Goal: Task Accomplishment & Management: Manage account settings

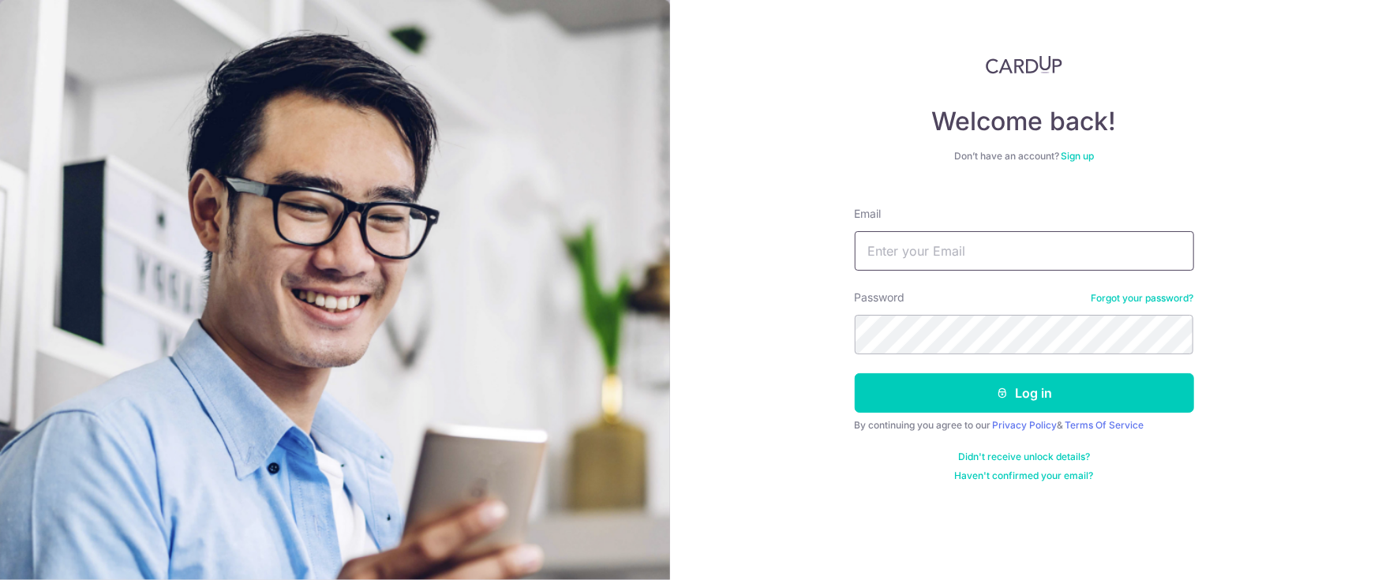
click at [922, 255] on input "Email" at bounding box center [1023, 250] width 339 height 39
type input "[EMAIL_ADDRESS][DOMAIN_NAME]"
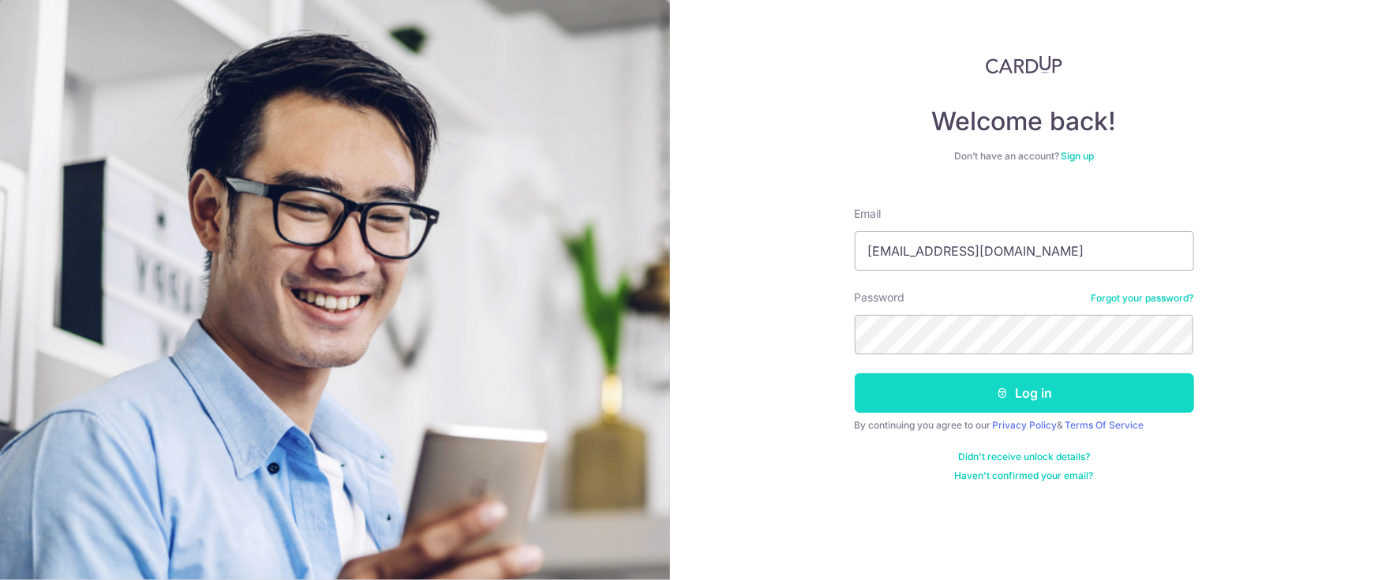
click at [1061, 397] on button "Log in" at bounding box center [1023, 392] width 339 height 39
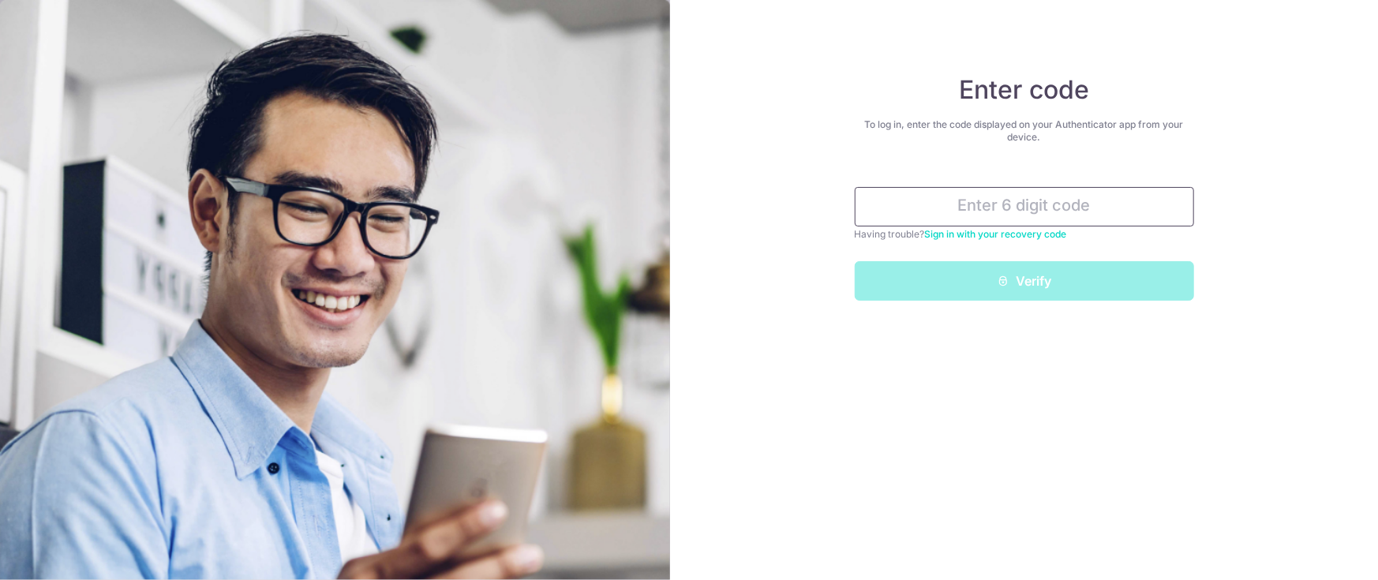
click at [995, 211] on input "text" at bounding box center [1023, 206] width 339 height 39
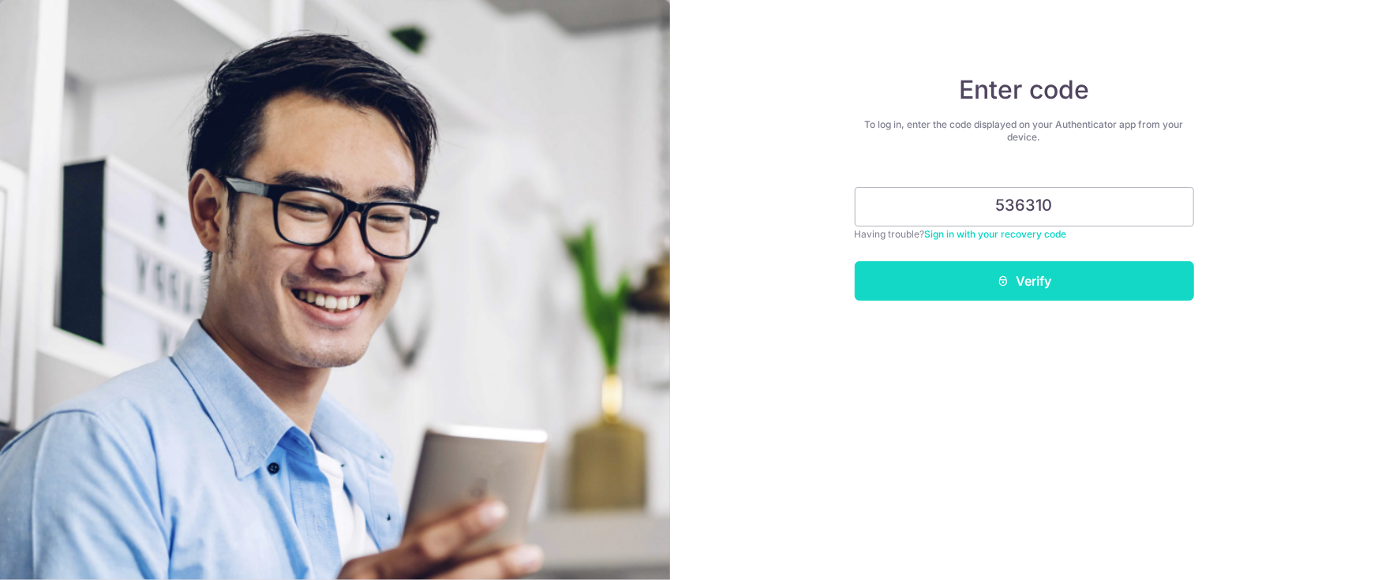
type input "536310"
click at [1017, 289] on button "Verify" at bounding box center [1023, 280] width 339 height 39
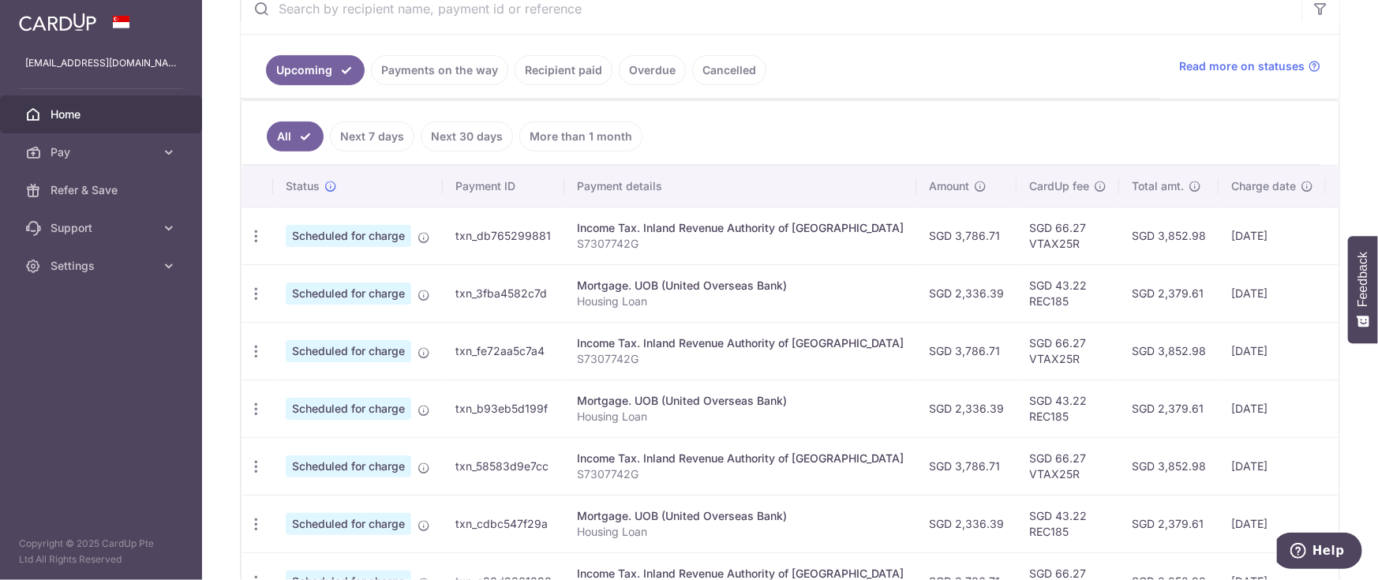
scroll to position [354, 0]
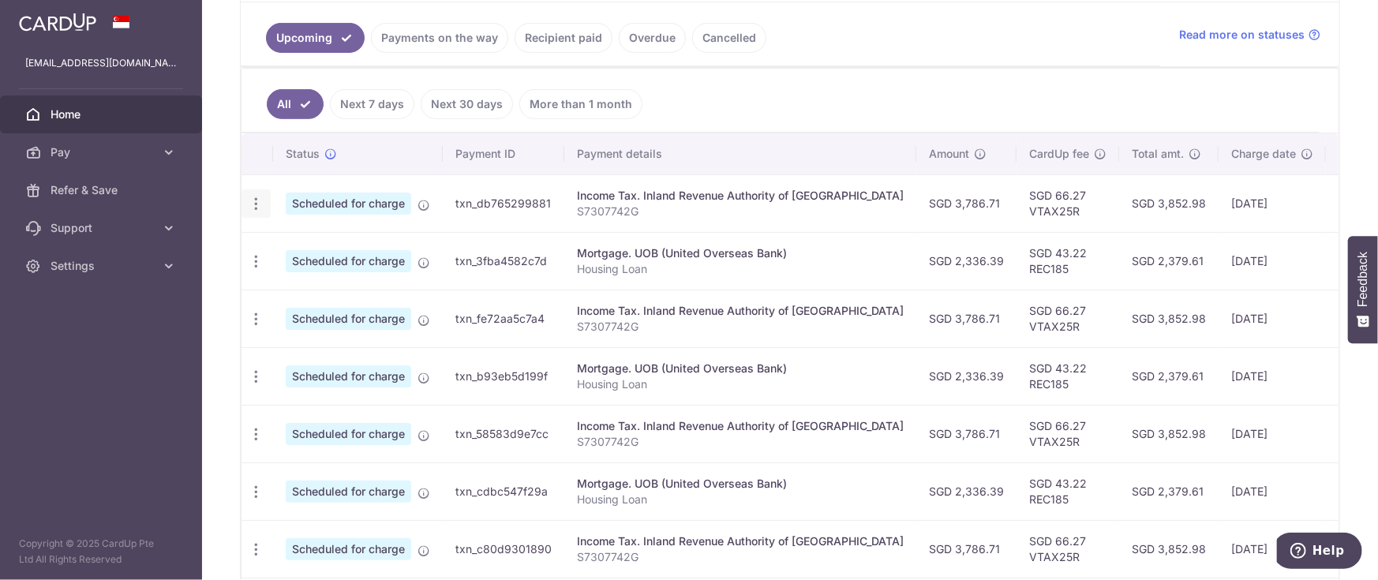
click at [253, 204] on icon "button" at bounding box center [256, 204] width 17 height 17
click at [320, 250] on span "Update payment" at bounding box center [339, 246] width 107 height 19
radio input "true"
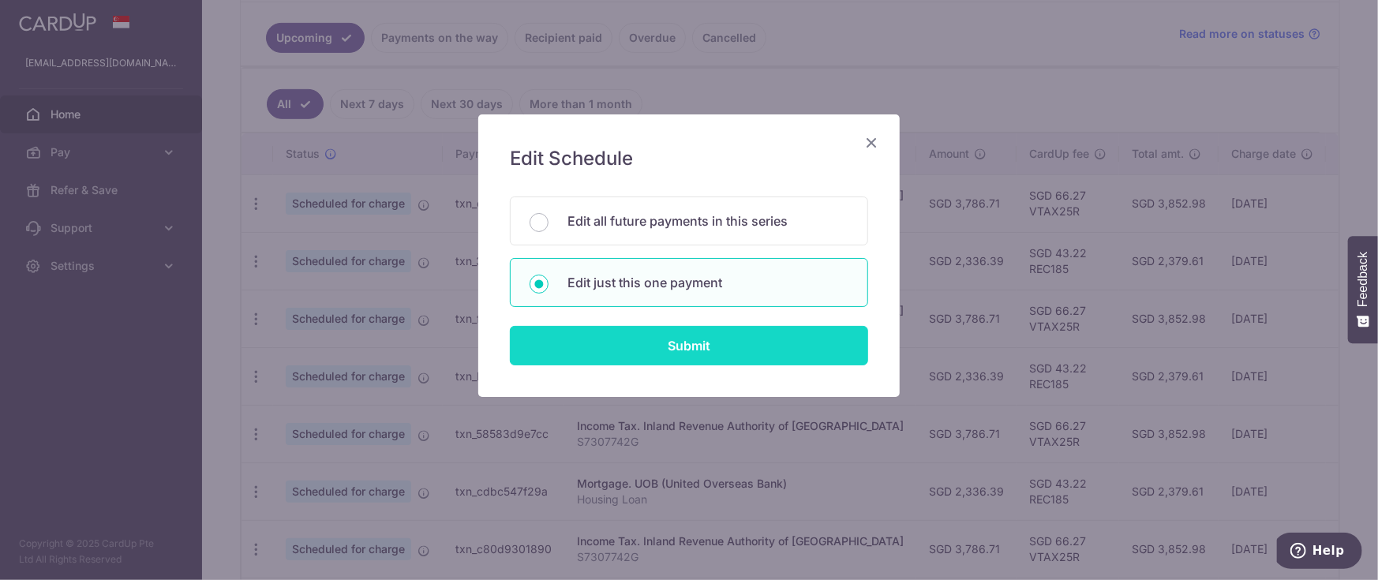
click at [638, 342] on input "Submit" at bounding box center [689, 345] width 358 height 39
radio input "true"
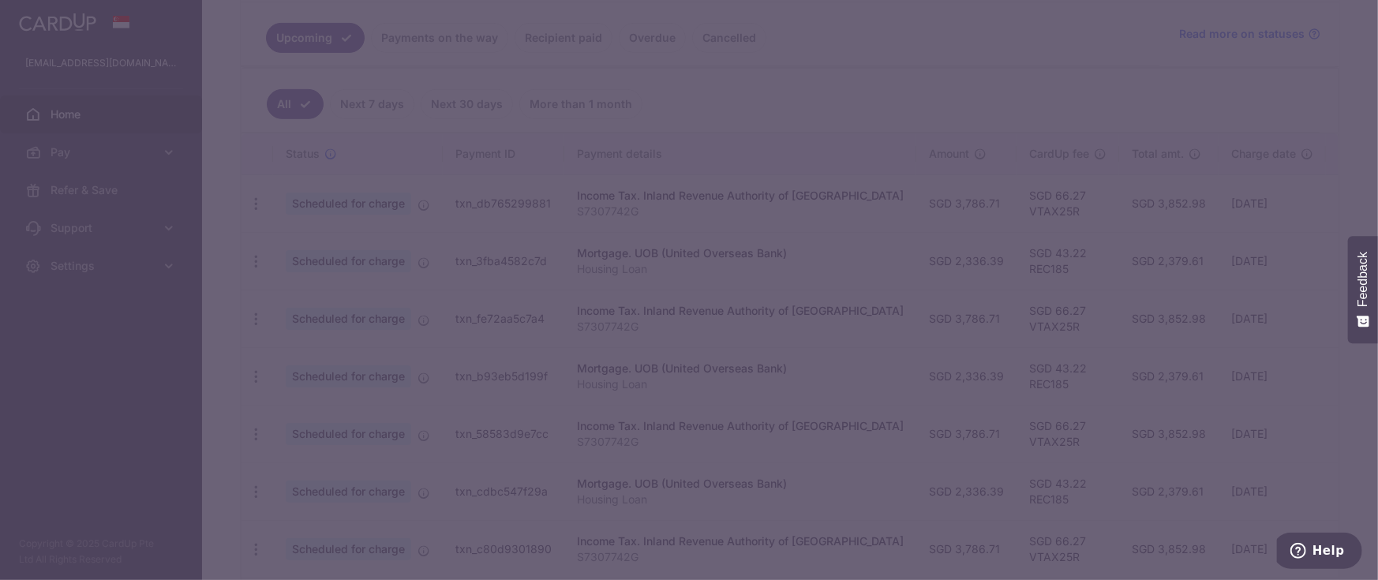
type input "3,786.71"
type input "[DATE]"
type input "S7307742G"
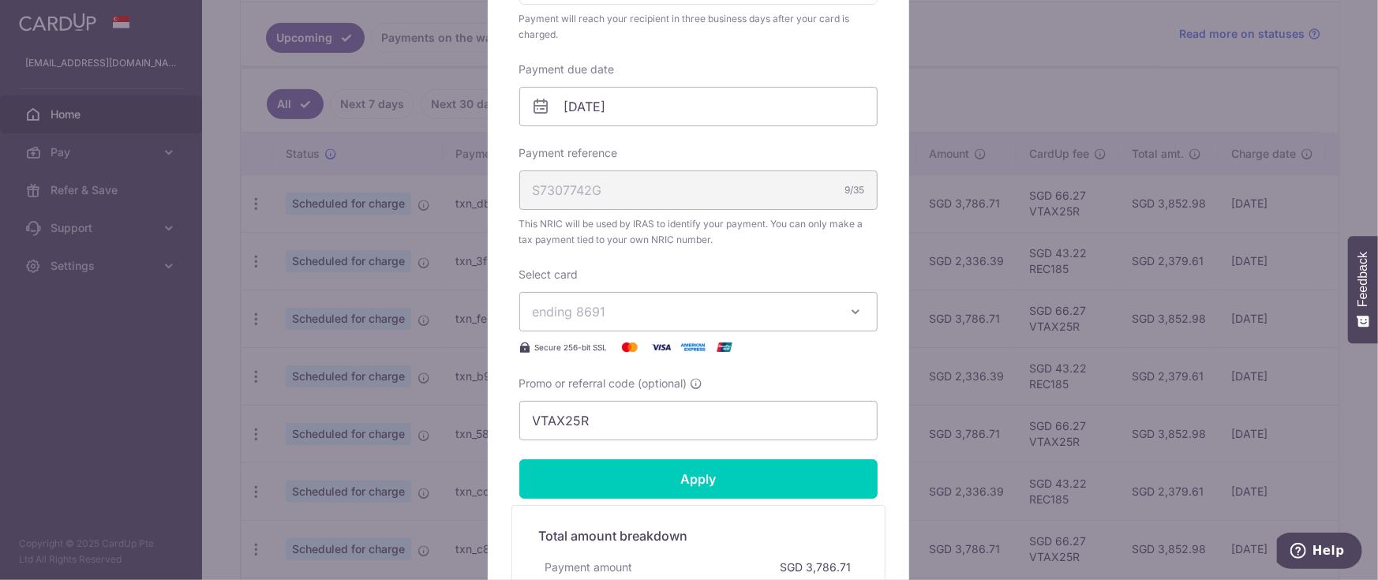
scroll to position [473, 0]
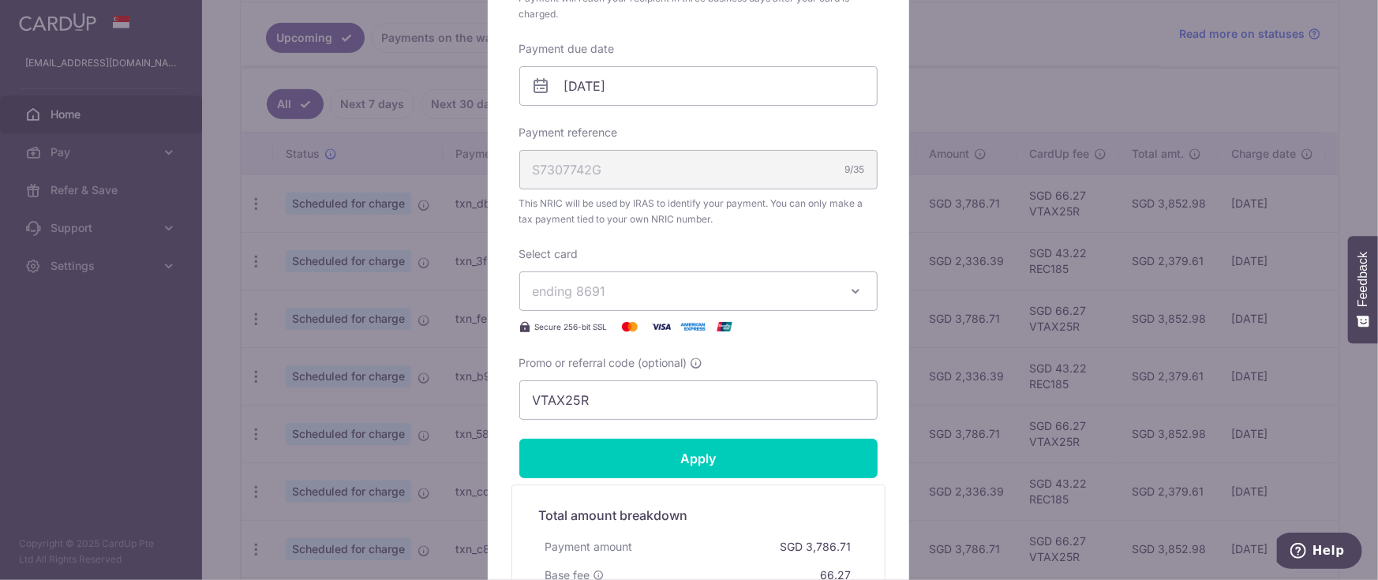
click at [848, 289] on icon "button" at bounding box center [856, 291] width 16 height 16
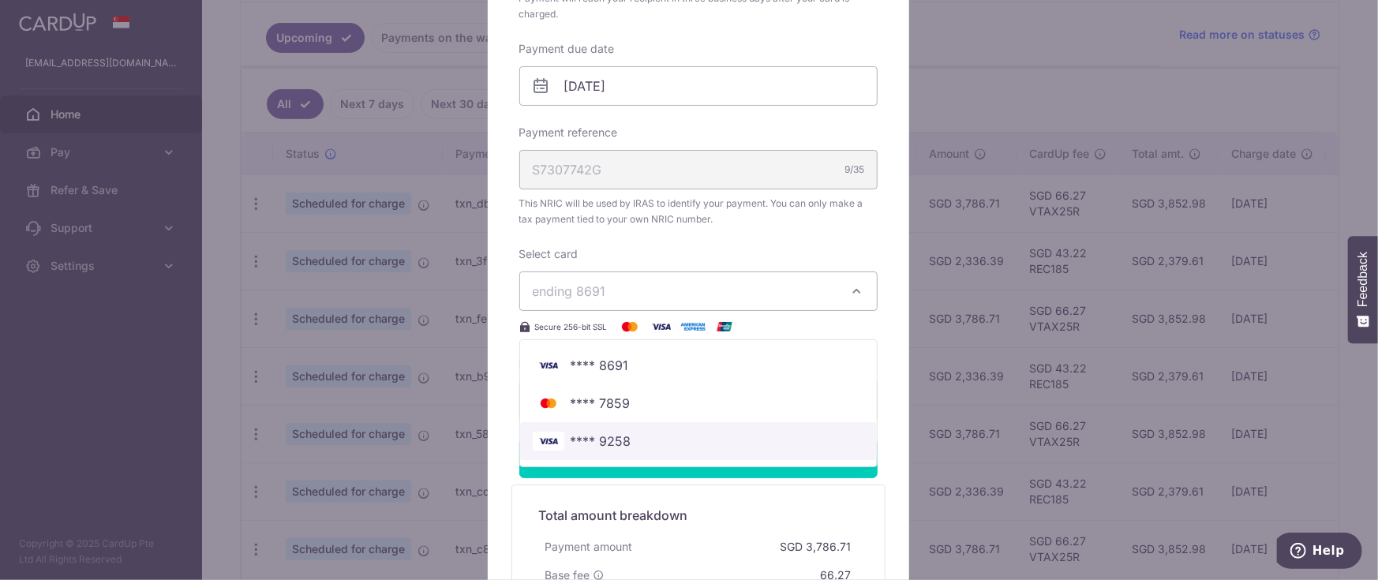
click at [583, 447] on span "**** 9258" at bounding box center [600, 441] width 61 height 19
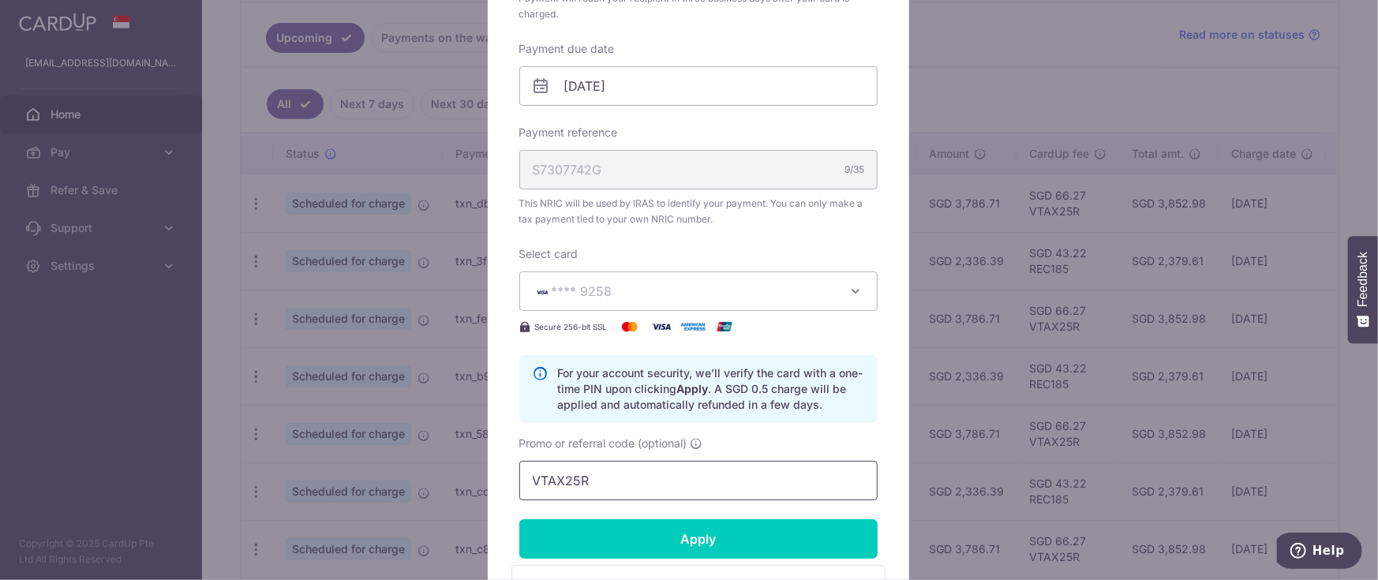
drag, startPoint x: 592, startPoint y: 480, endPoint x: 510, endPoint y: 474, distance: 82.2
click at [519, 474] on input "VTAX25R" at bounding box center [698, 480] width 358 height 39
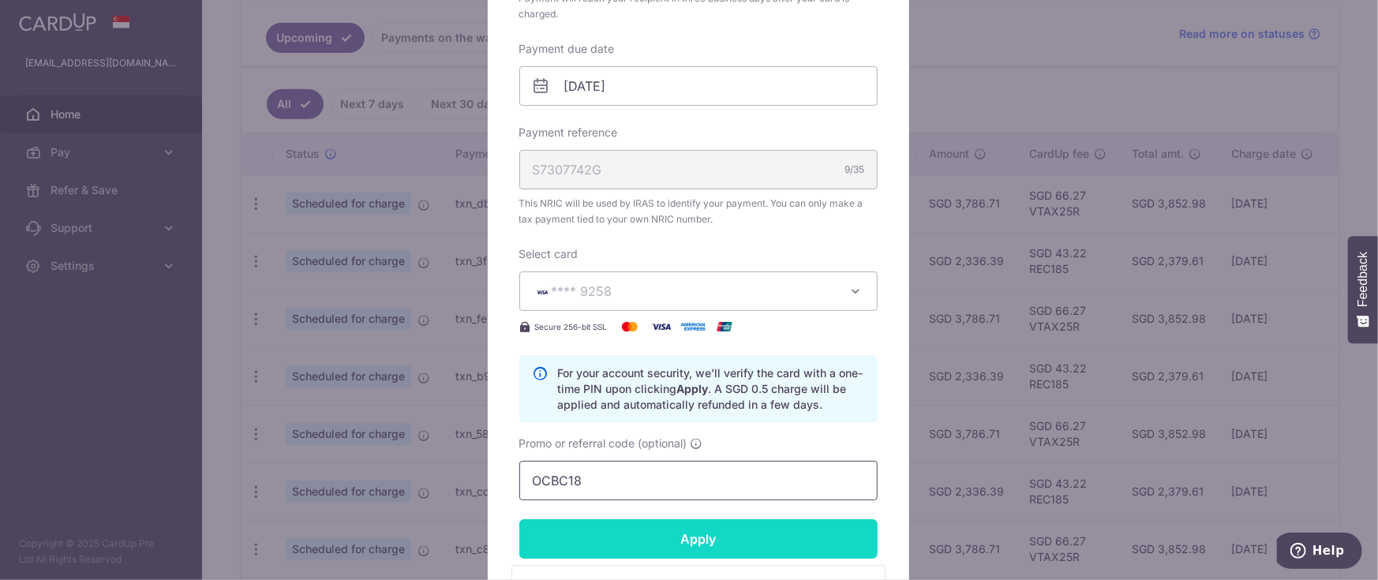
type input "OCBC18"
click at [717, 540] on input "Apply" at bounding box center [698, 538] width 358 height 39
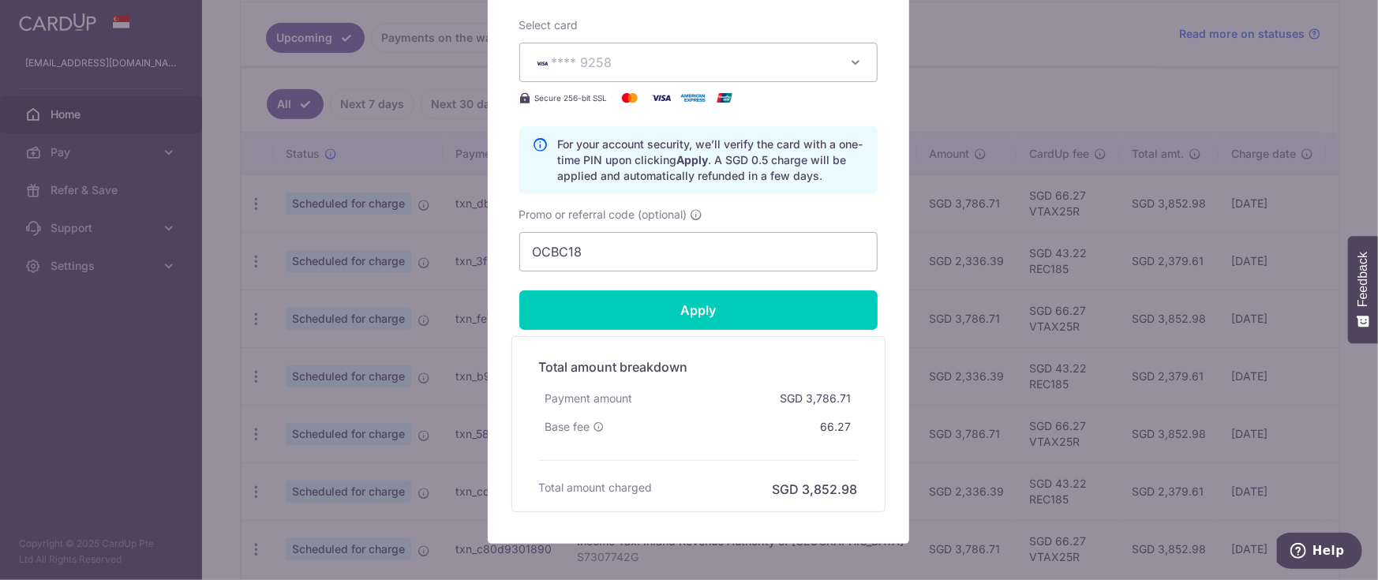
scroll to position [709, 0]
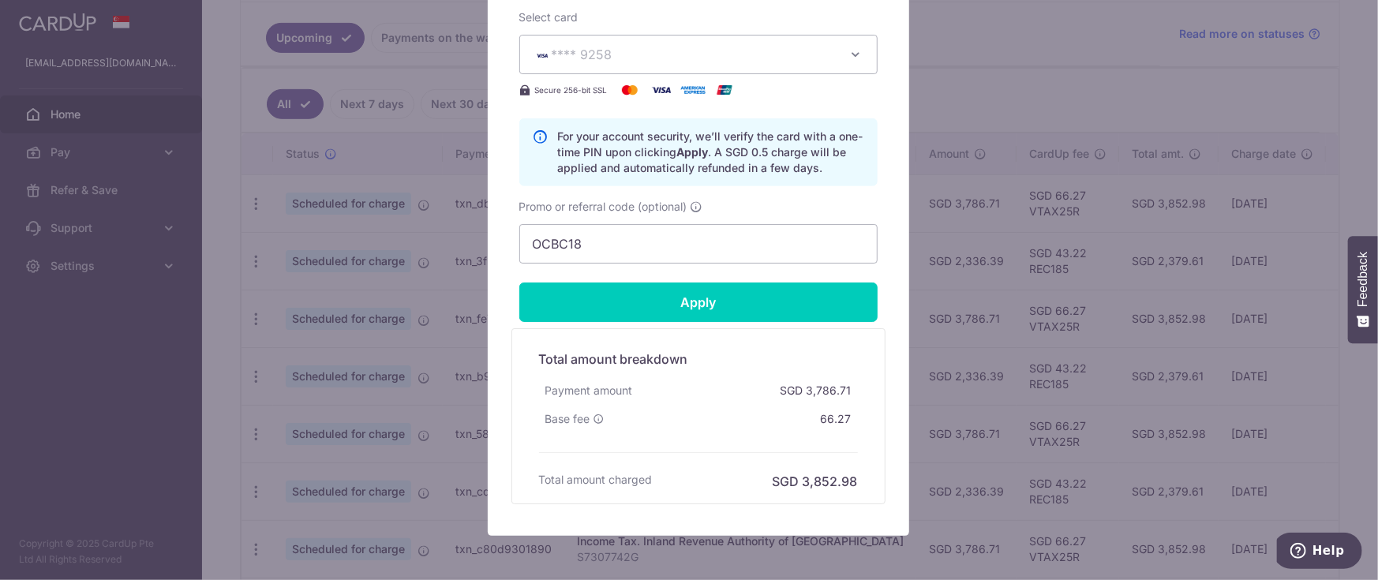
type input "Successfully Applied"
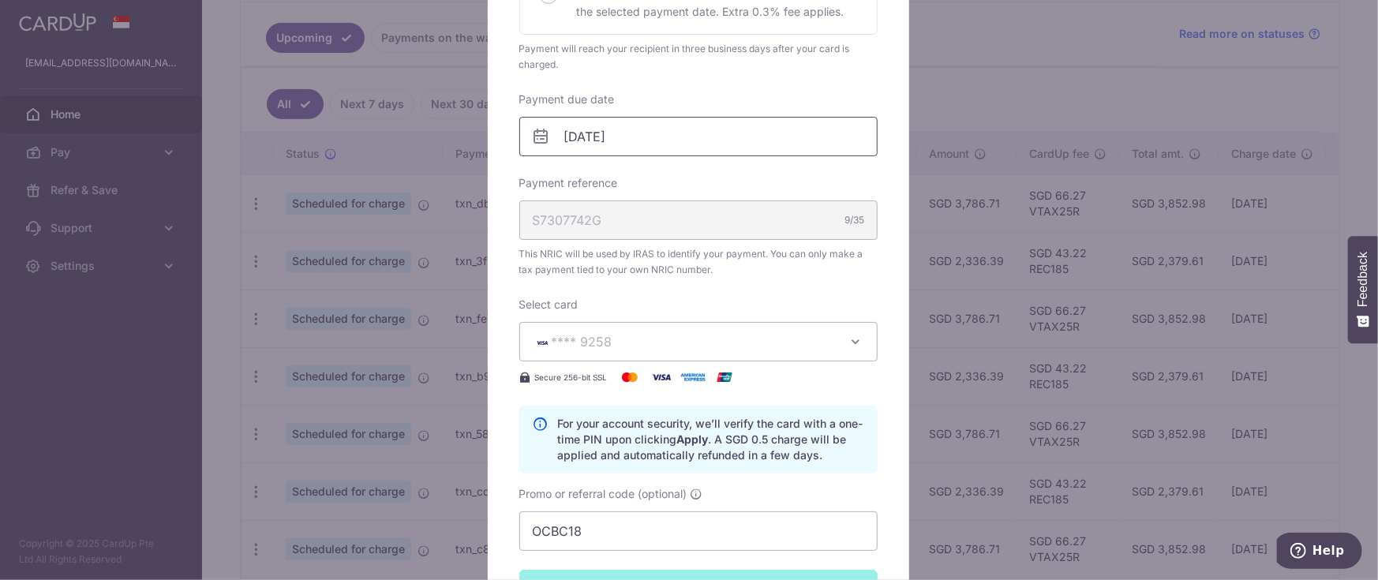
scroll to position [0, 0]
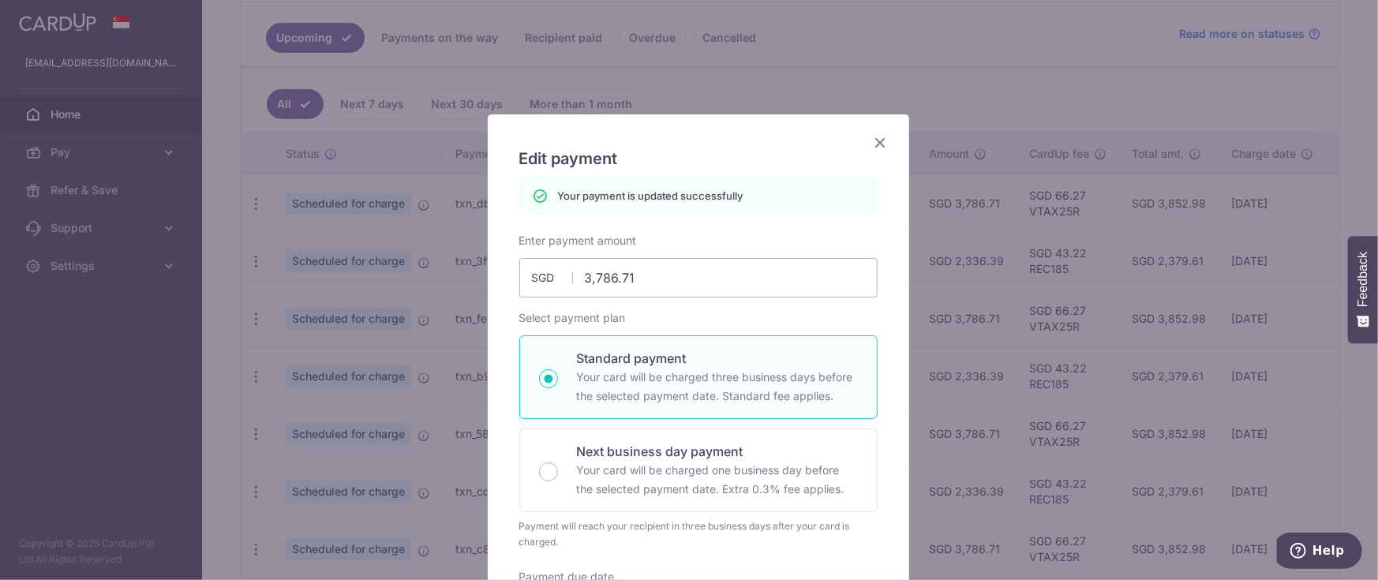
click at [873, 136] on icon "Close" at bounding box center [880, 143] width 19 height 20
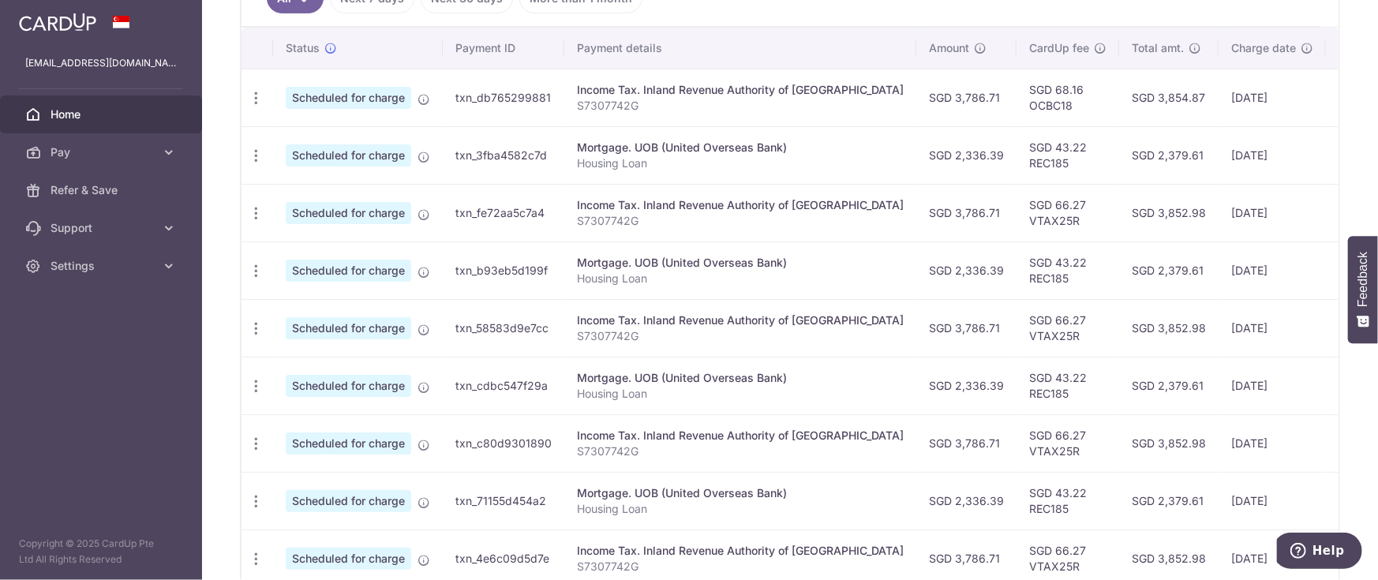
scroll to position [473, 0]
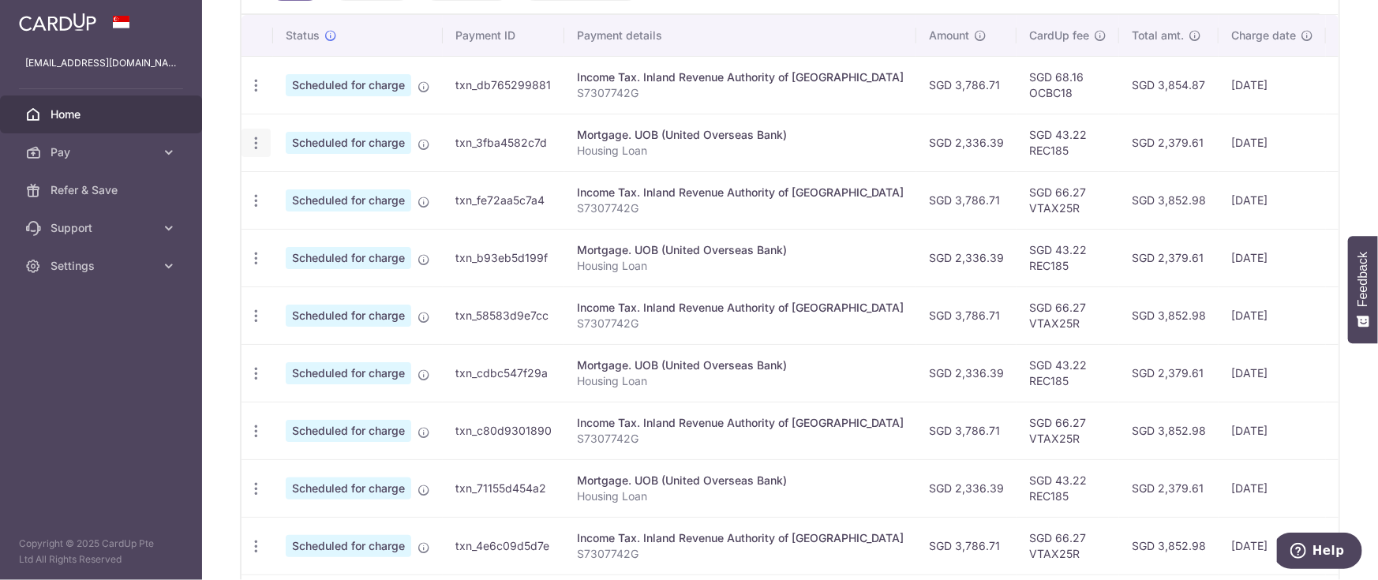
click at [256, 145] on icon "button" at bounding box center [256, 143] width 17 height 17
click at [368, 187] on span "Update payment" at bounding box center [339, 186] width 107 height 19
radio input "true"
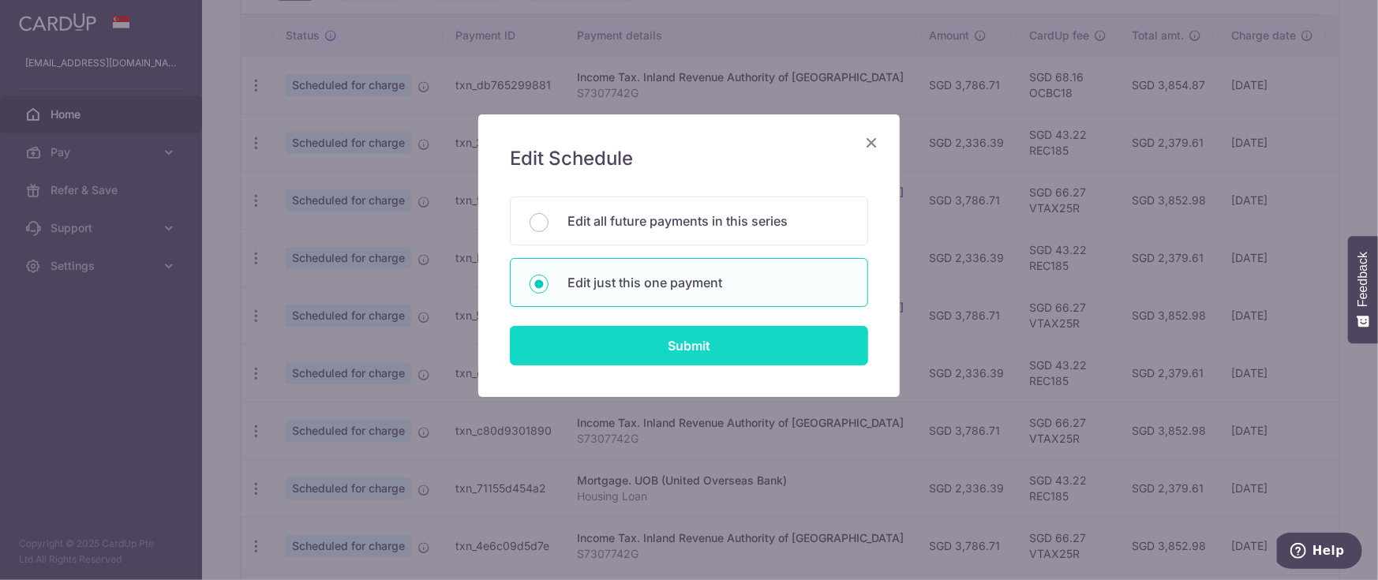
click at [628, 350] on input "Submit" at bounding box center [689, 345] width 358 height 39
radio input "true"
type input "2,336.39"
type input "[DATE]"
type input "Housing Loan"
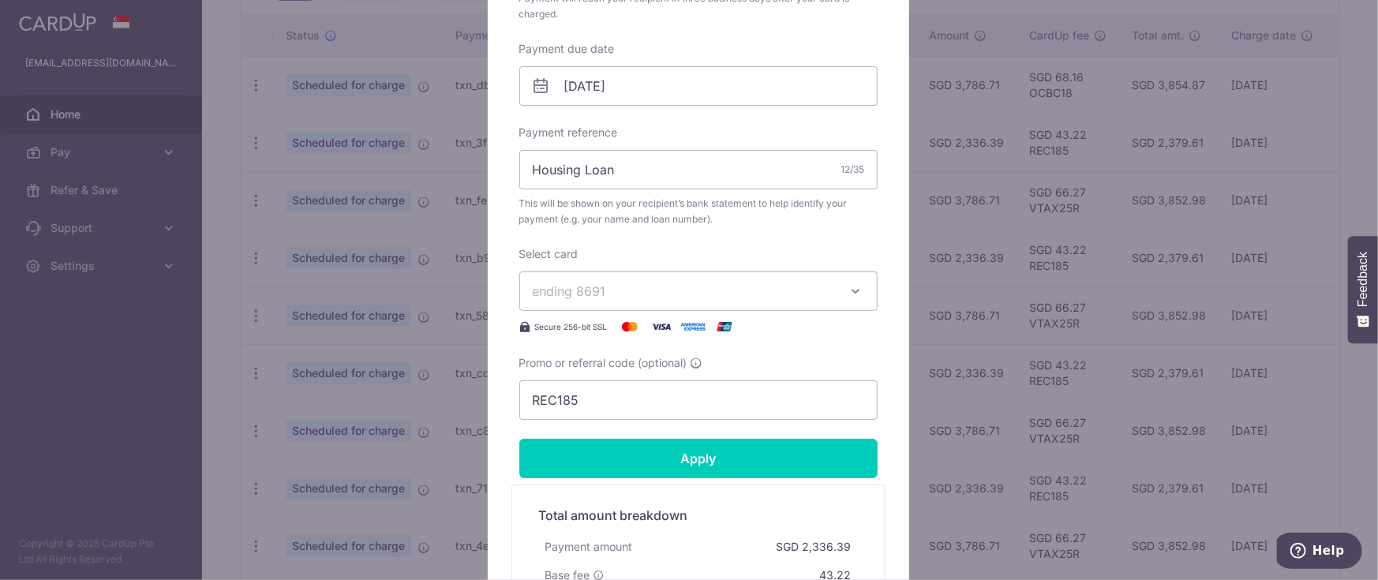
click at [850, 296] on icon "button" at bounding box center [856, 291] width 16 height 16
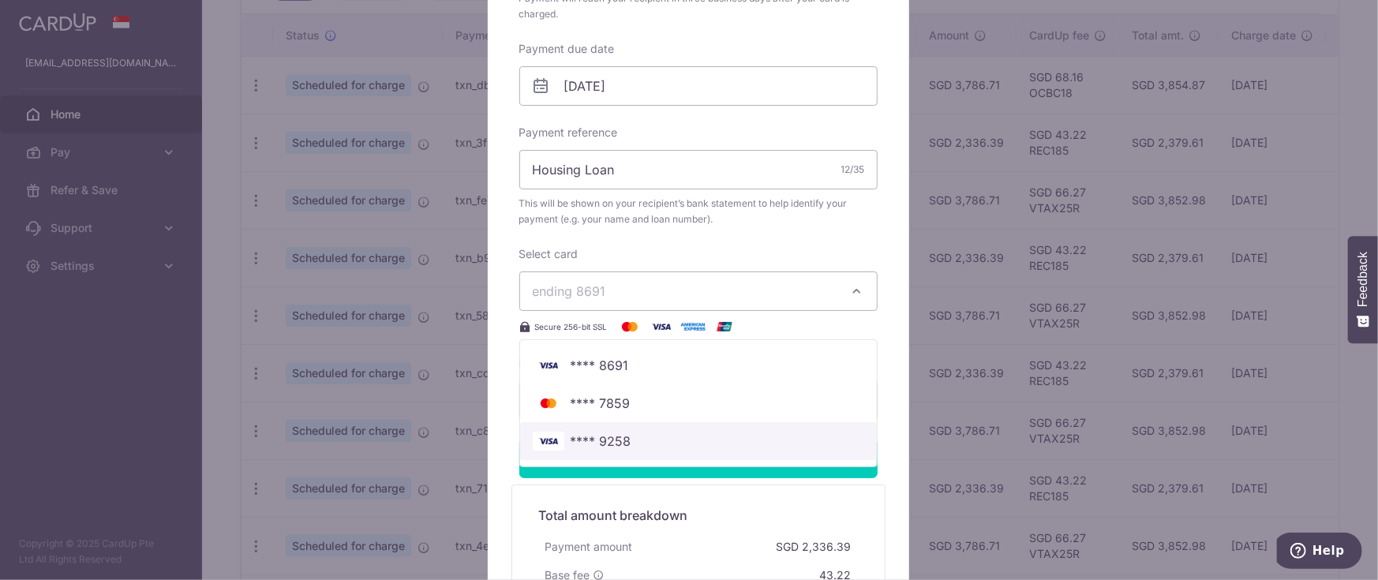
click at [690, 435] on span "**** 9258" at bounding box center [698, 441] width 331 height 19
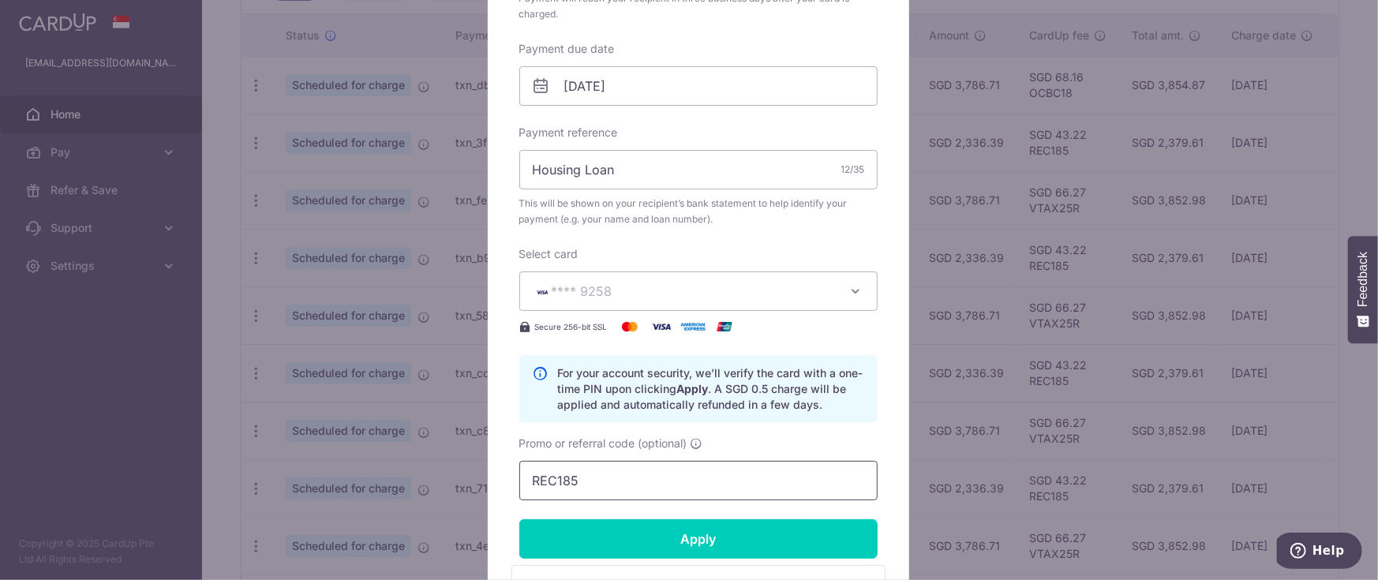
drag, startPoint x: 645, startPoint y: 475, endPoint x: 494, endPoint y: 470, distance: 151.6
click at [494, 470] on div "Edit payment By clicking apply, you will make changes to all payments to UOB (U…" at bounding box center [698, 207] width 421 height 1131
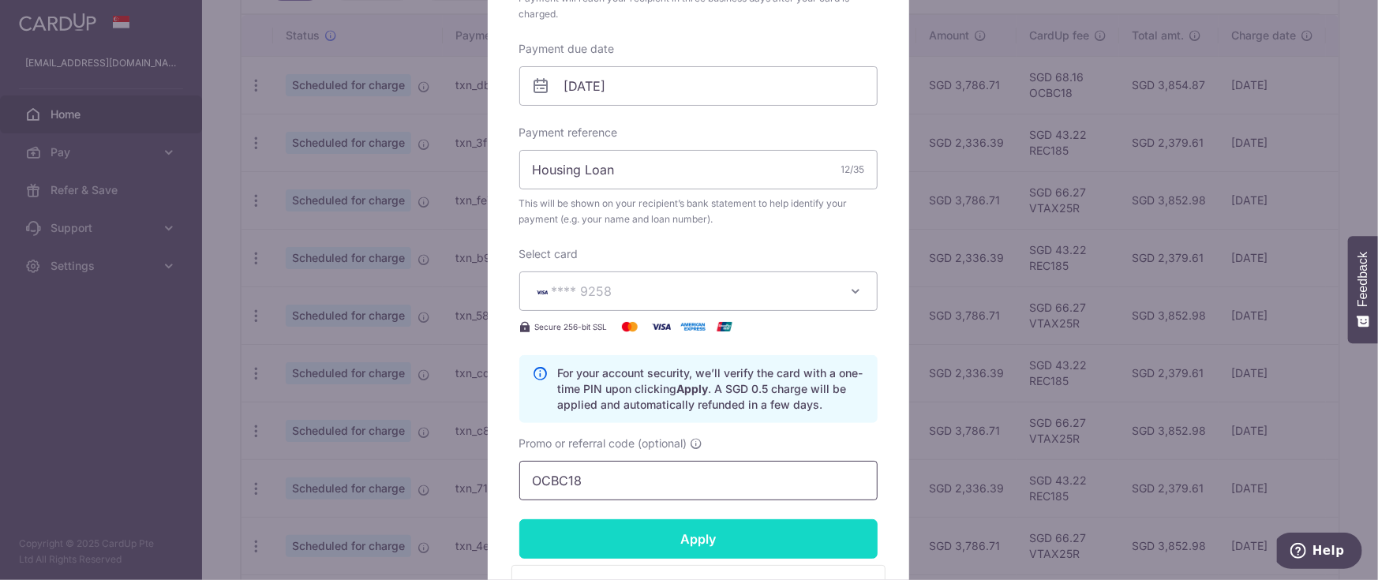
type input "OCBC18"
click at [664, 540] on input "Apply" at bounding box center [698, 538] width 358 height 39
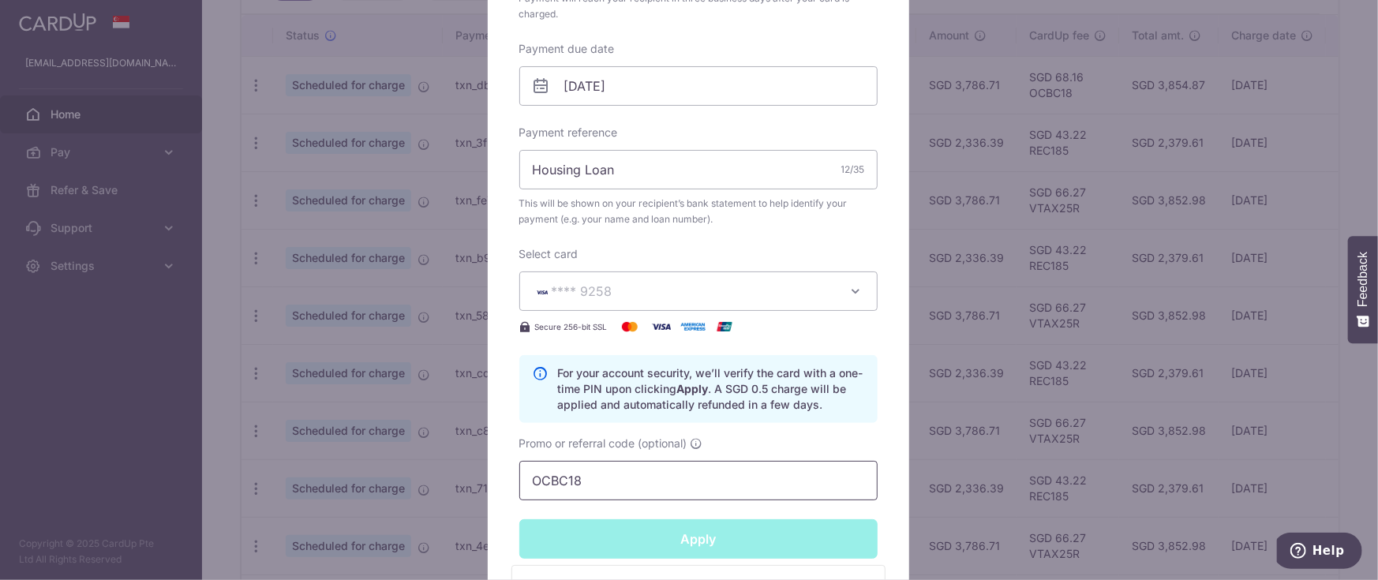
scroll to position [778, 0]
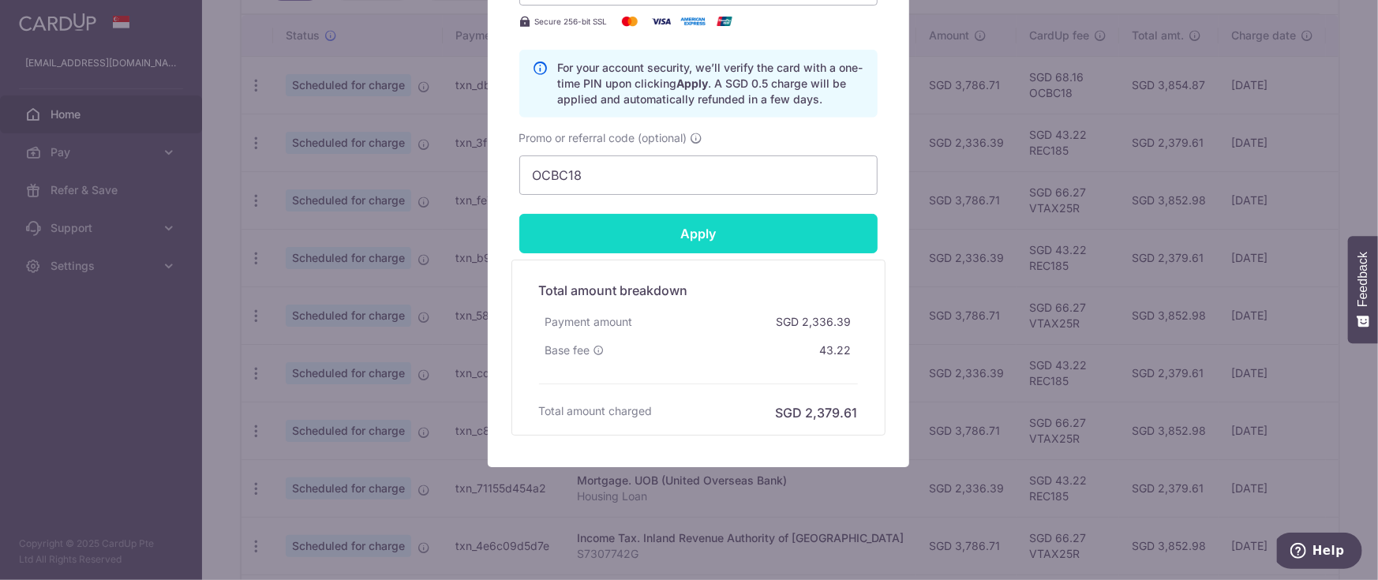
click at [685, 240] on input "Apply" at bounding box center [698, 233] width 358 height 39
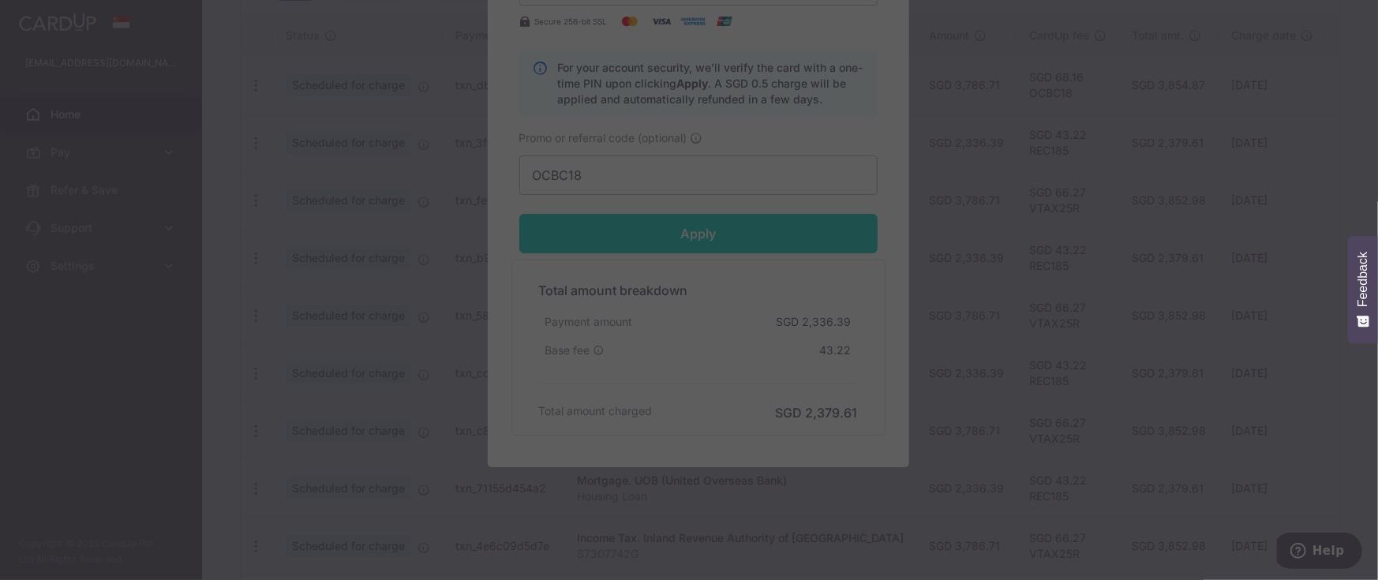
scroll to position [473, 0]
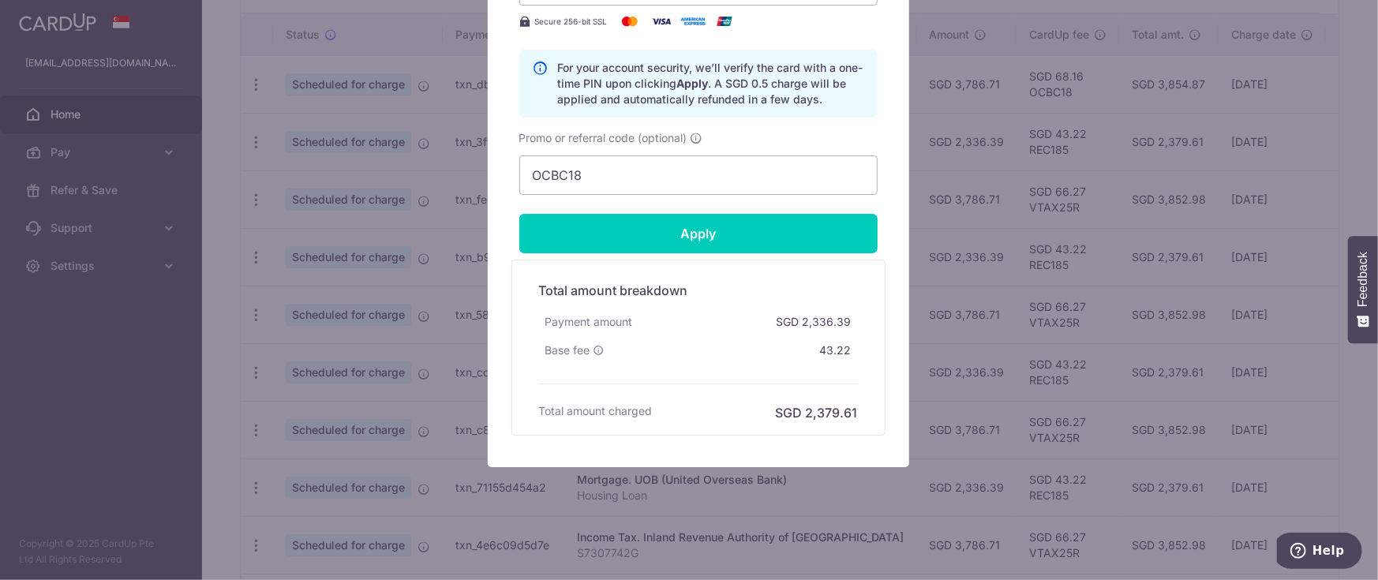
type input "Successfully Applied"
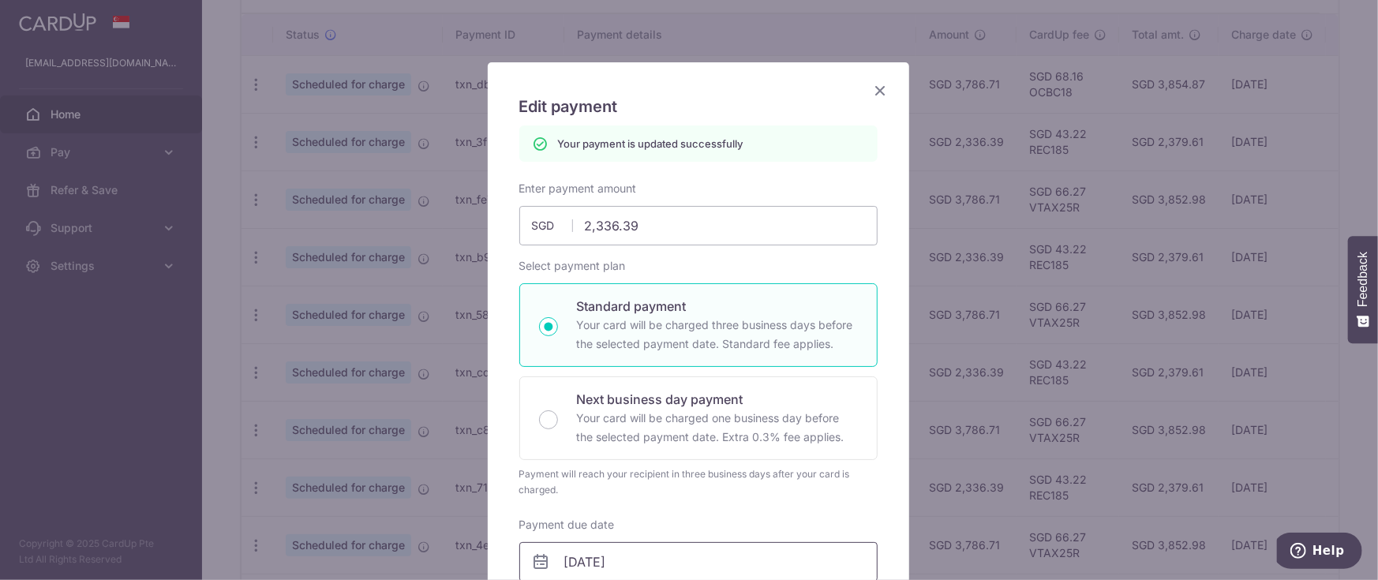
scroll to position [0, 0]
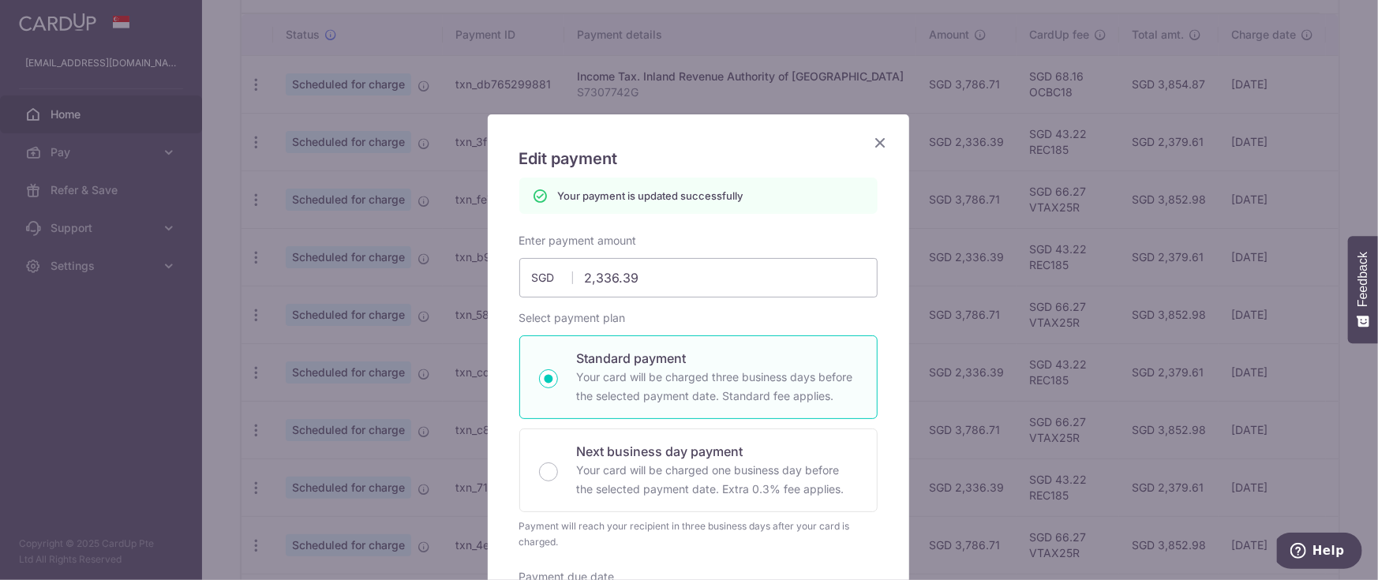
click at [871, 136] on icon "Close" at bounding box center [880, 143] width 19 height 20
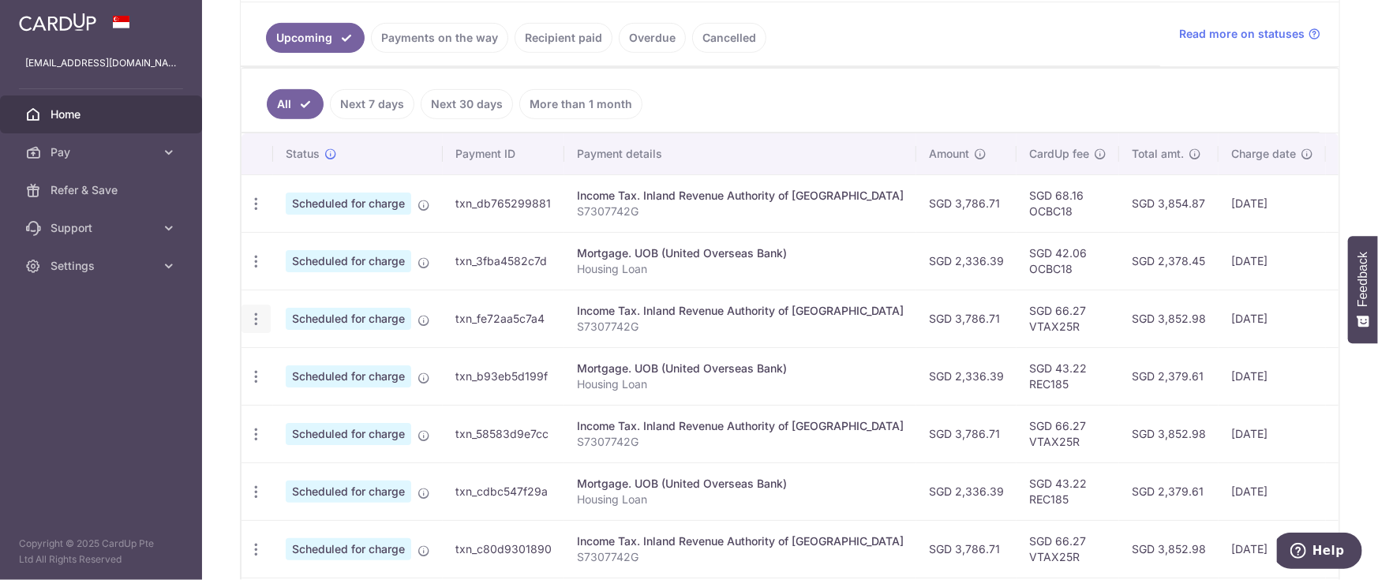
click at [255, 320] on icon "button" at bounding box center [256, 319] width 17 height 17
click at [343, 364] on span "Update payment" at bounding box center [339, 362] width 107 height 19
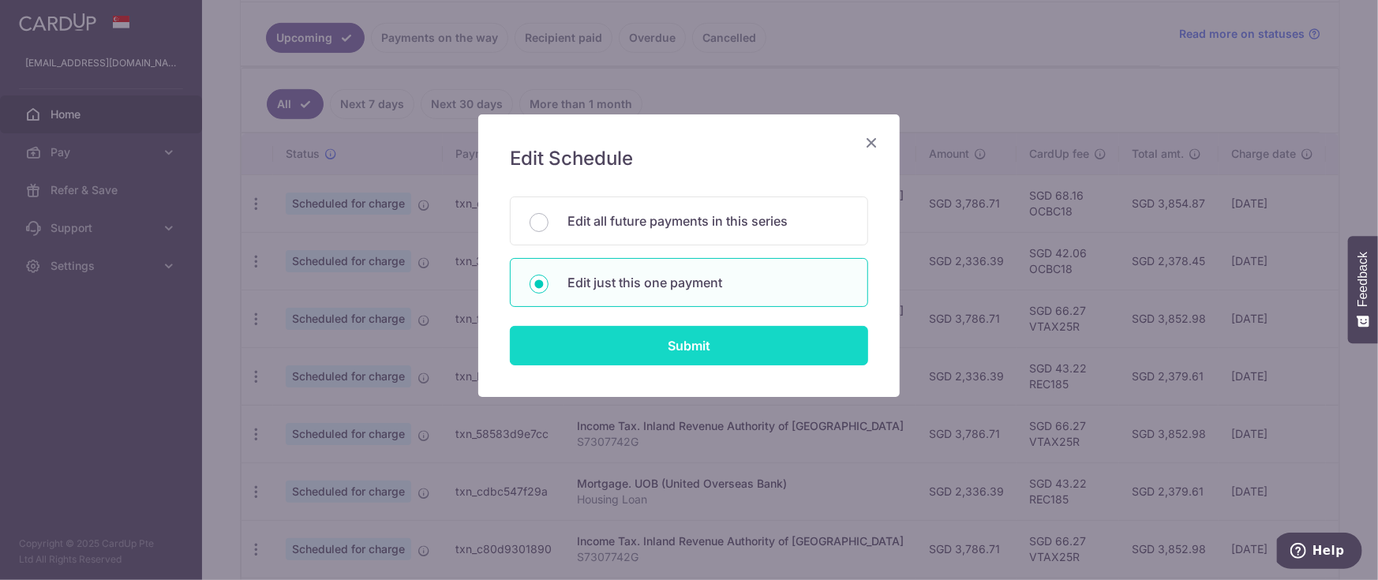
click at [636, 341] on input "Submit" at bounding box center [689, 345] width 358 height 39
radio input "true"
type input "3,786.71"
type input "[DATE]"
type input "S7307742G"
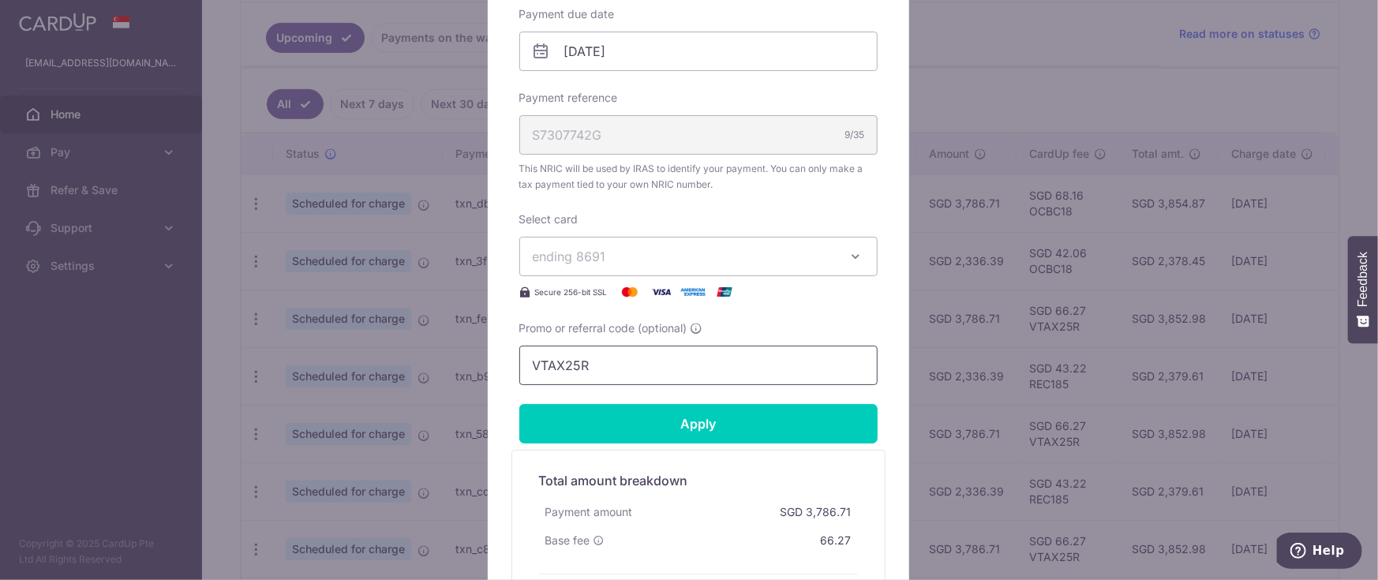
scroll to position [473, 0]
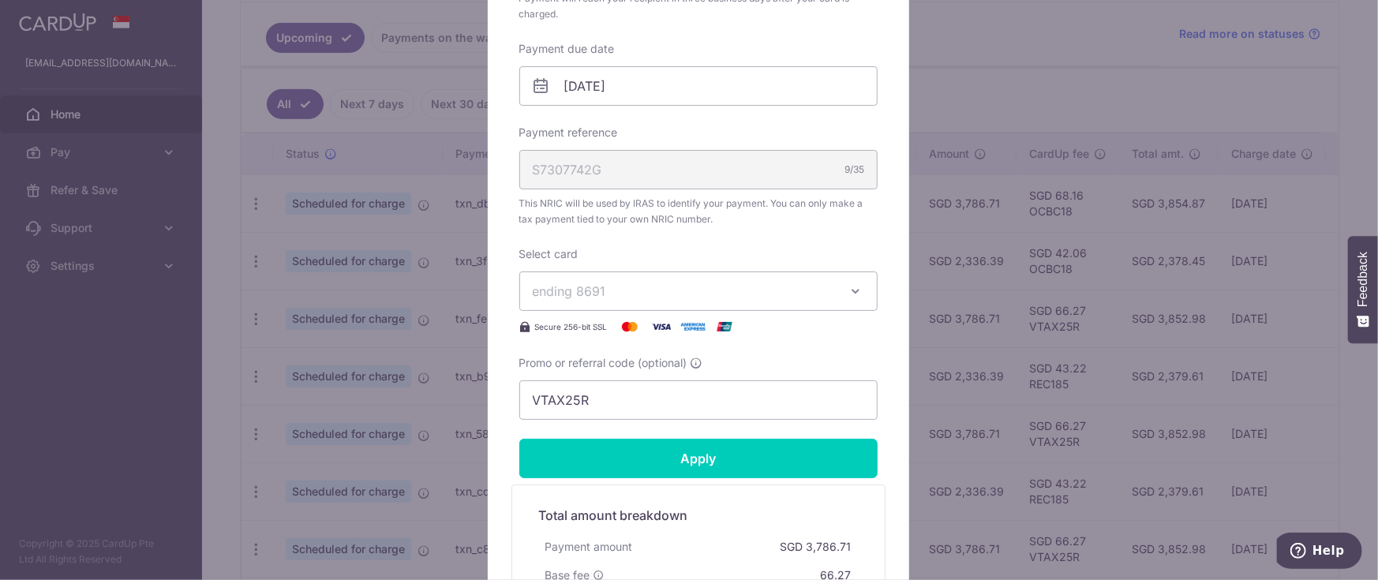
click at [848, 283] on icon "button" at bounding box center [856, 291] width 16 height 16
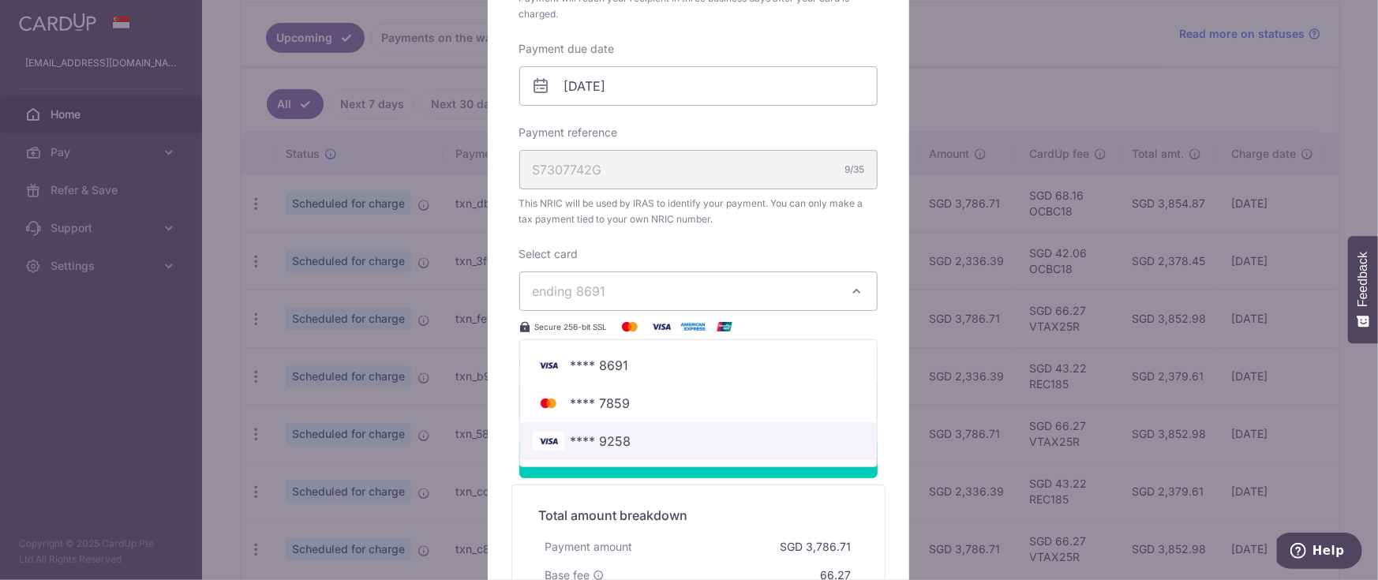
click at [649, 435] on span "**** 9258" at bounding box center [698, 441] width 331 height 19
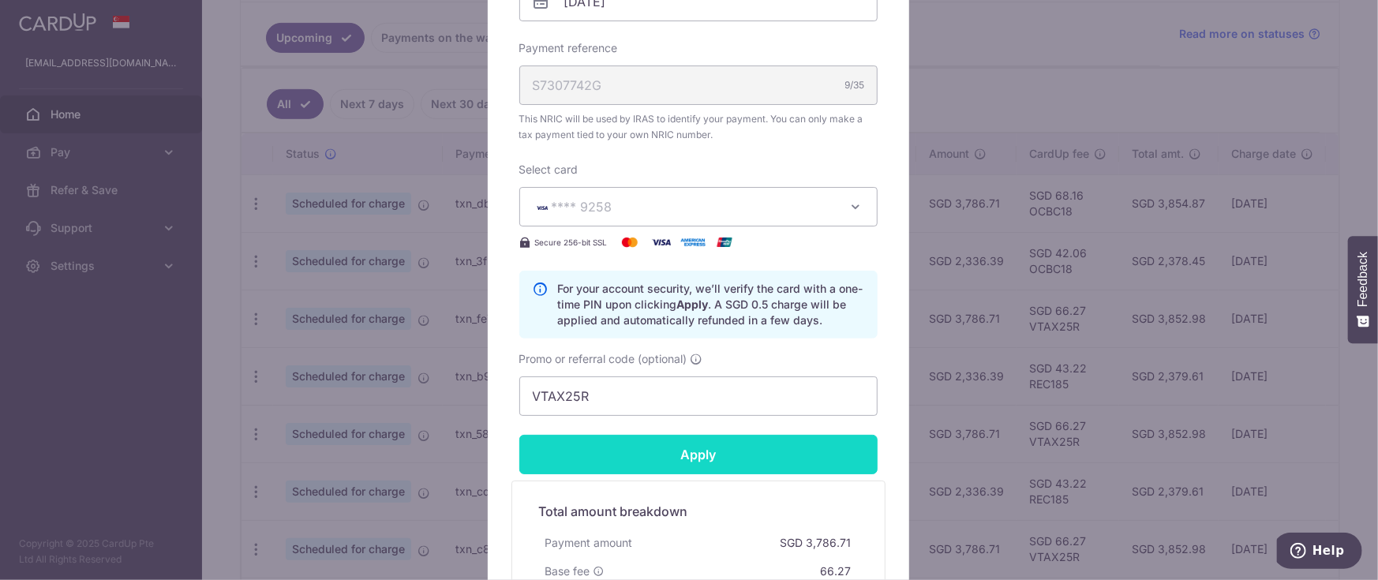
scroll to position [591, 0]
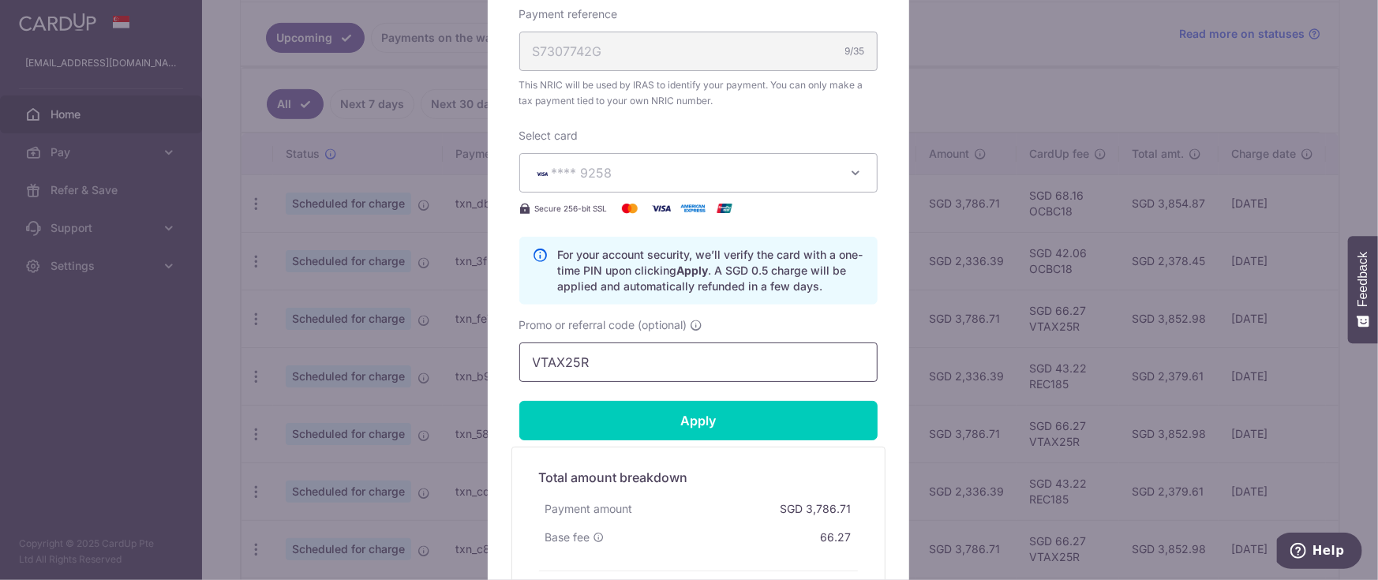
drag, startPoint x: 619, startPoint y: 368, endPoint x: 497, endPoint y: 360, distance: 121.8
click at [497, 360] on div "Edit payment By clicking apply, you will make changes to all payments to Inland…" at bounding box center [698, 88] width 421 height 1131
type input "OCBC18"
click at [658, 406] on input "Apply" at bounding box center [698, 420] width 358 height 39
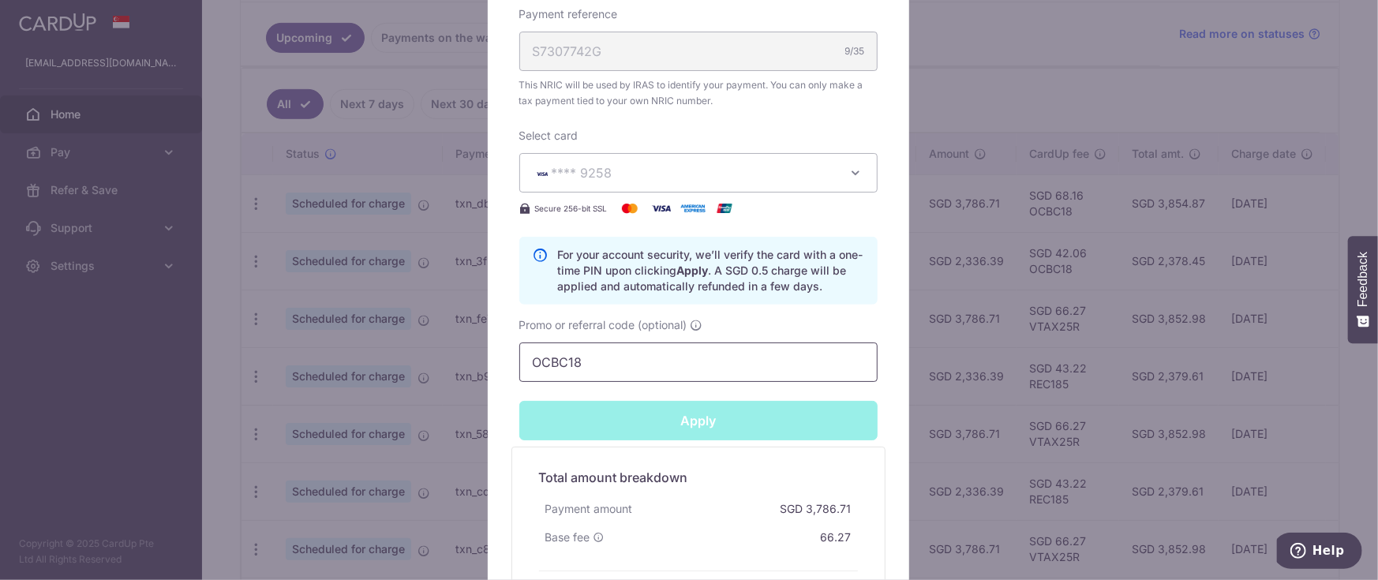
scroll to position [778, 0]
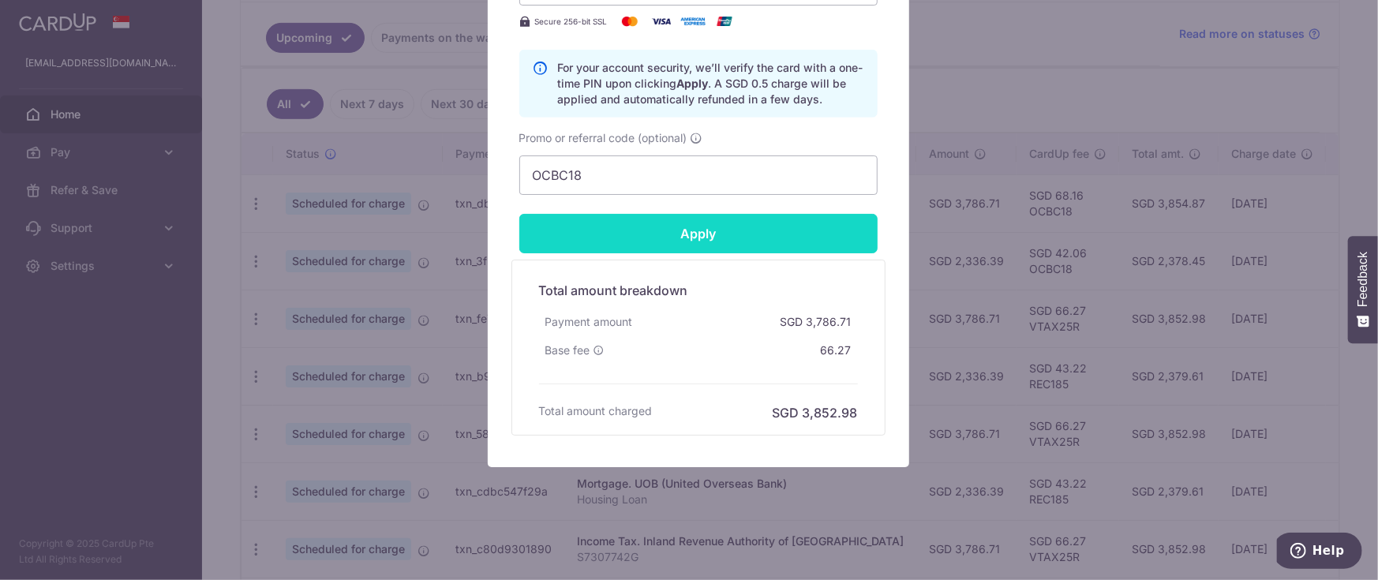
click at [697, 231] on input "Apply" at bounding box center [698, 233] width 358 height 39
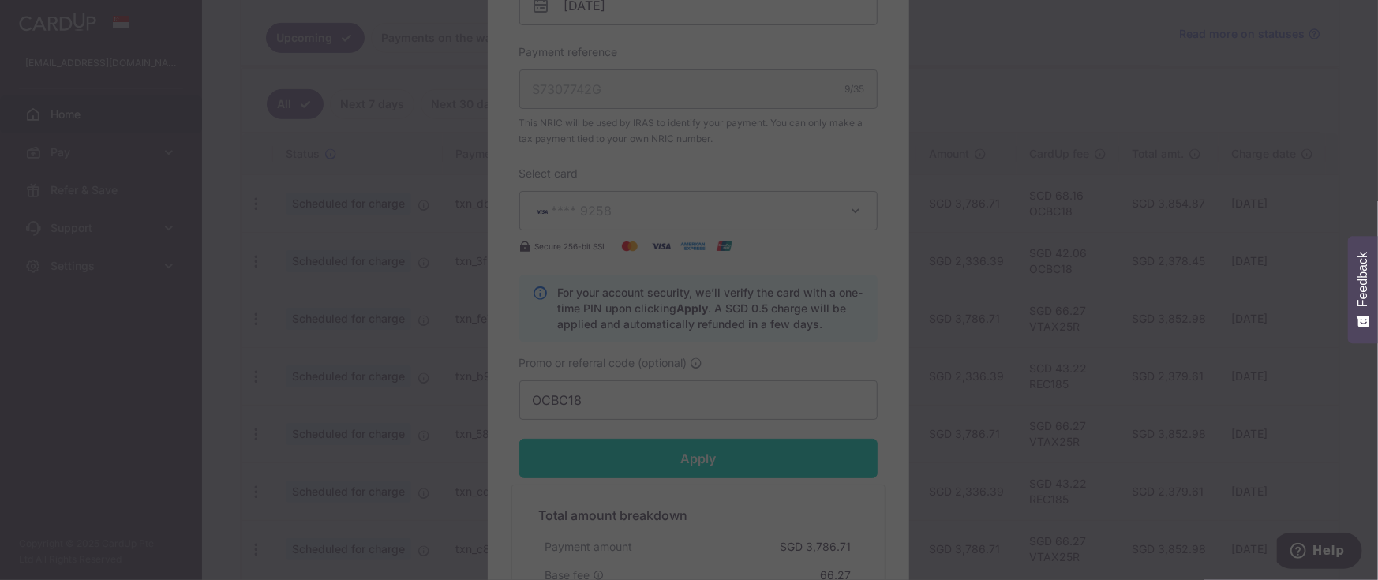
scroll to position [541, 0]
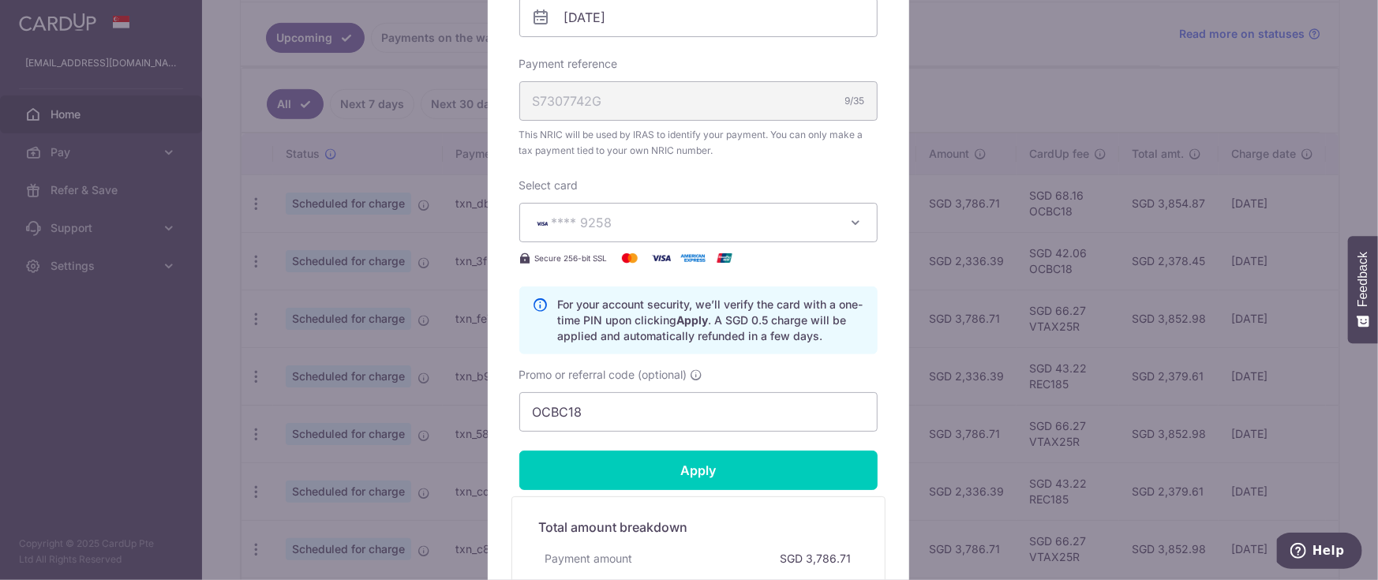
type input "Successfully Applied"
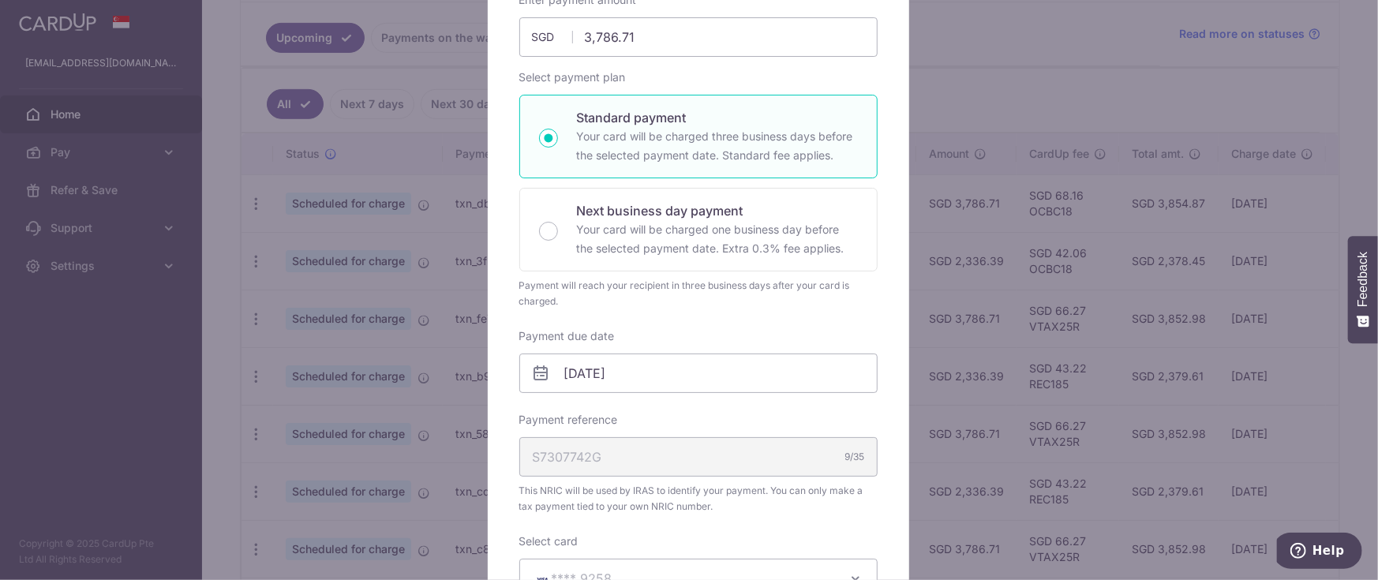
scroll to position [0, 0]
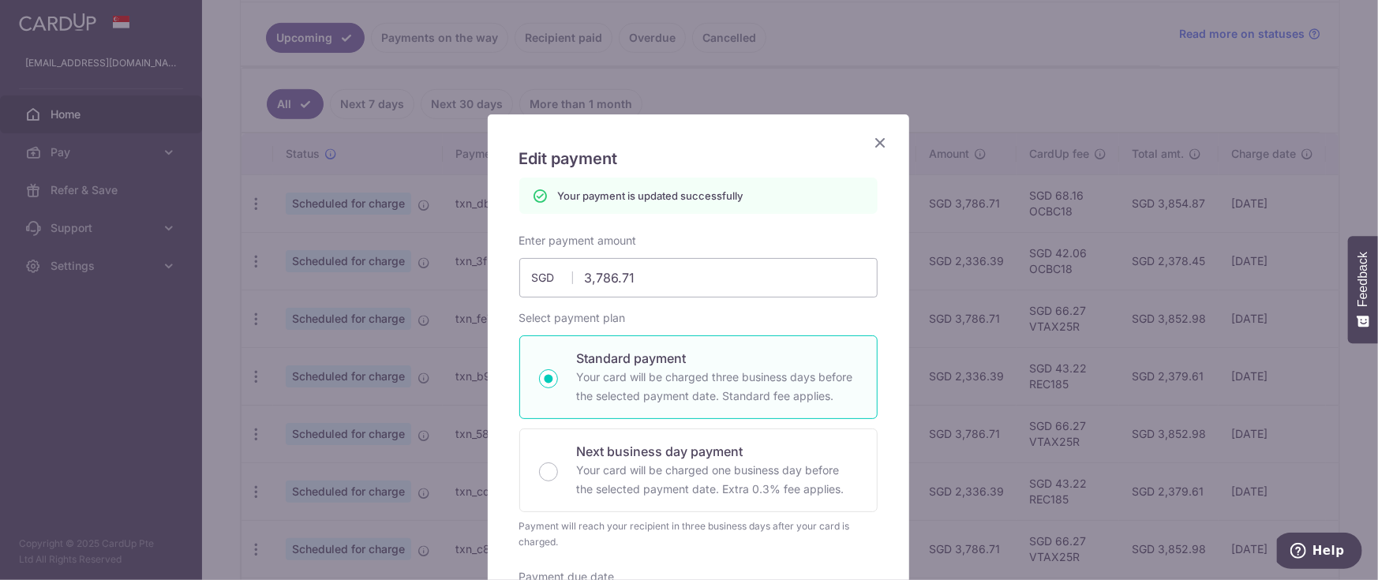
click at [871, 141] on icon "Close" at bounding box center [880, 143] width 19 height 20
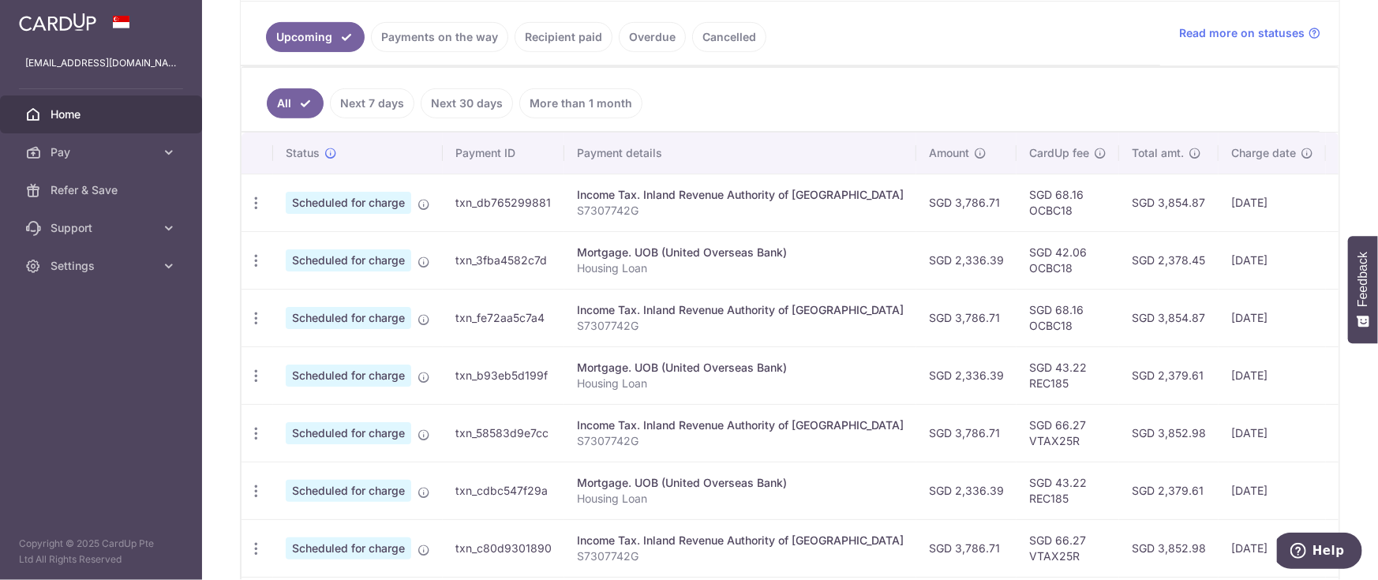
scroll to position [354, 0]
click at [260, 370] on icon "button" at bounding box center [256, 376] width 17 height 17
click at [316, 417] on span "Update payment" at bounding box center [339, 419] width 107 height 19
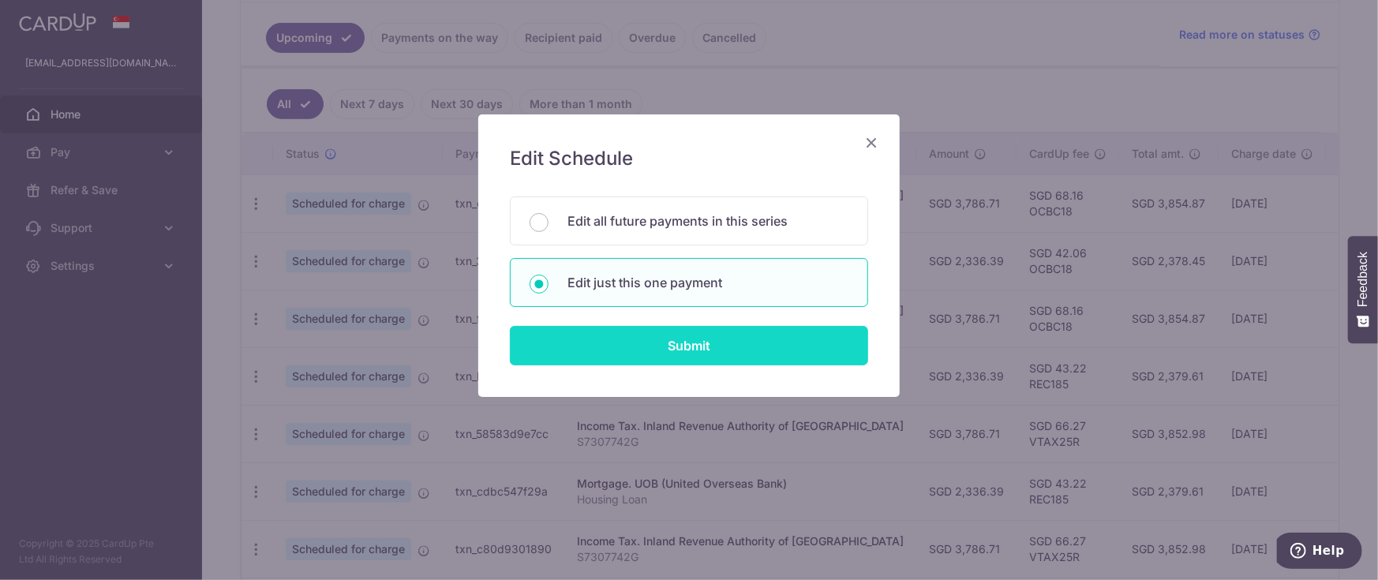
click at [613, 349] on input "Submit" at bounding box center [689, 345] width 358 height 39
radio input "true"
type input "2,336.39"
type input "03/12/2025"
type input "Housing Loan"
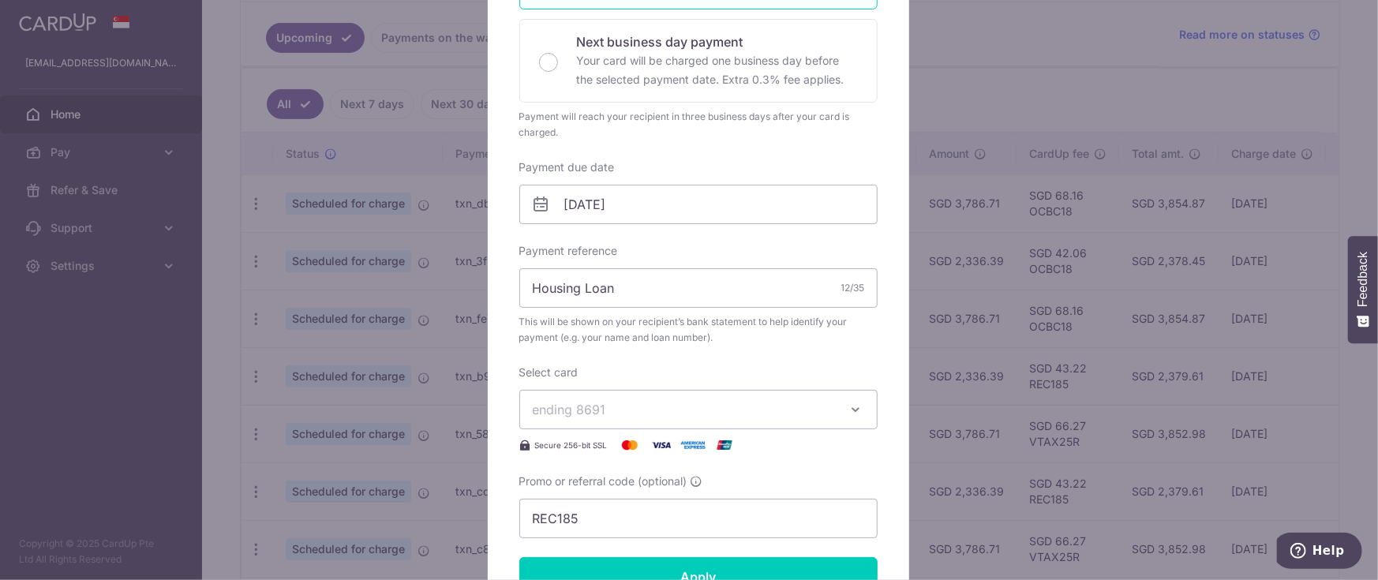
click at [718, 402] on span "ending 8691" at bounding box center [684, 409] width 303 height 19
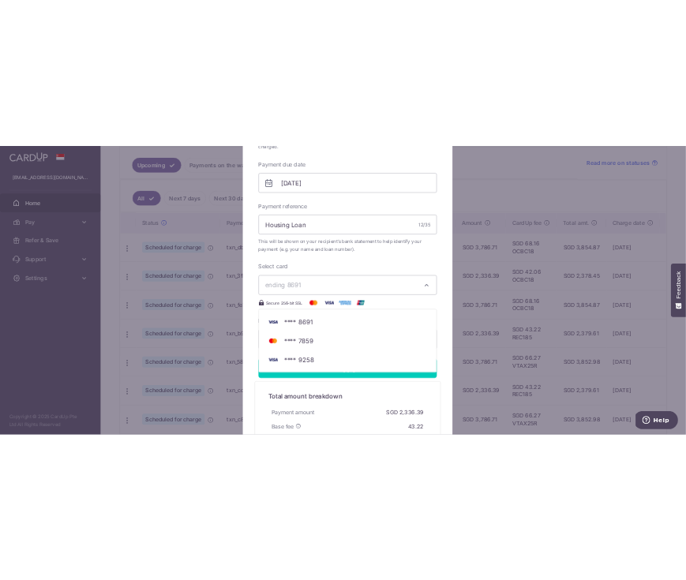
scroll to position [591, 0]
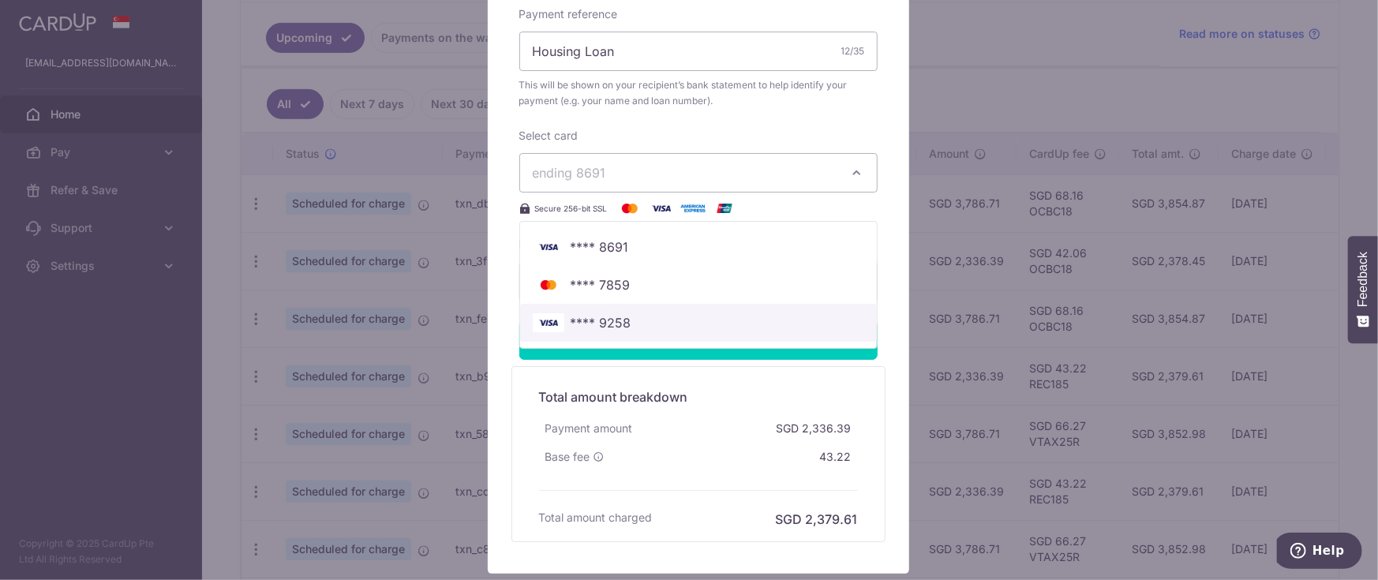
click at [615, 327] on span "**** 9258" at bounding box center [600, 322] width 61 height 19
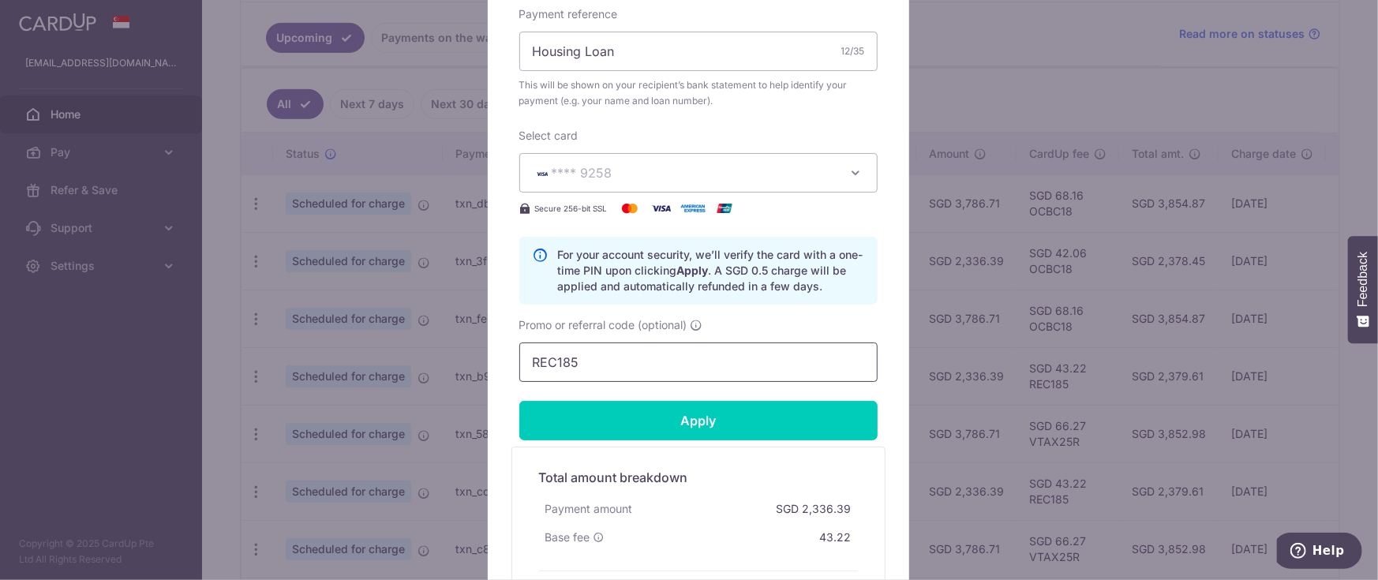
drag, startPoint x: 597, startPoint y: 371, endPoint x: 492, endPoint y: 372, distance: 104.9
click at [492, 372] on div "Edit payment By clicking apply, you will make changes to all payments to UOB (U…" at bounding box center [698, 88] width 421 height 1131
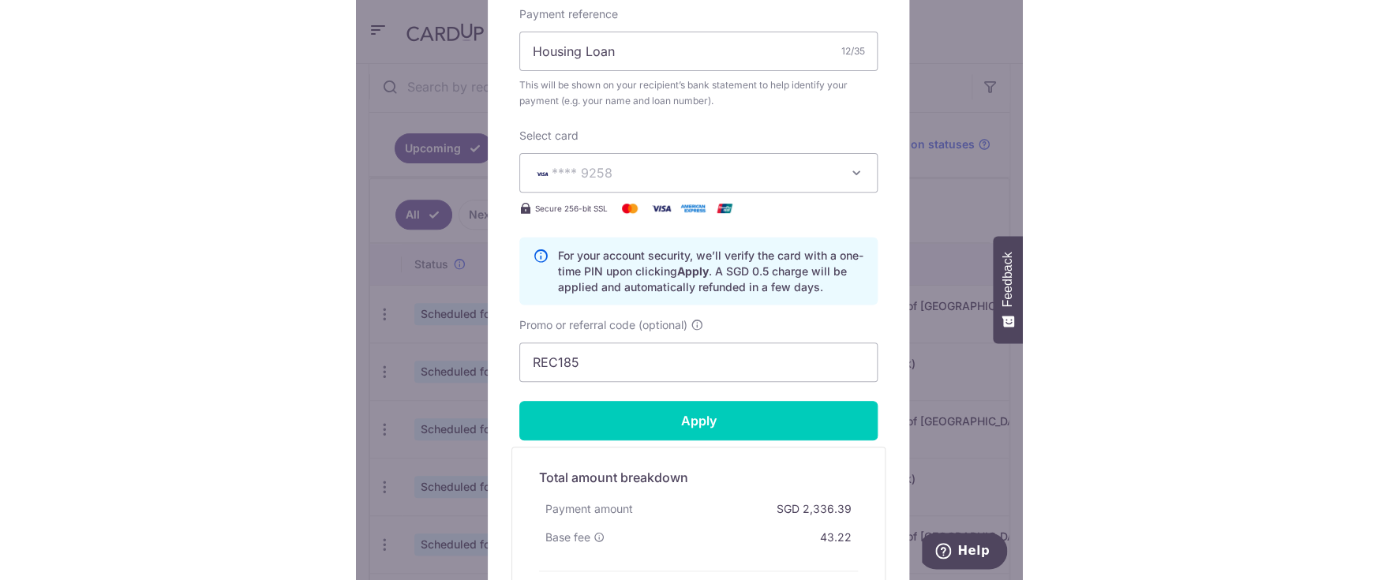
scroll to position [354, 0]
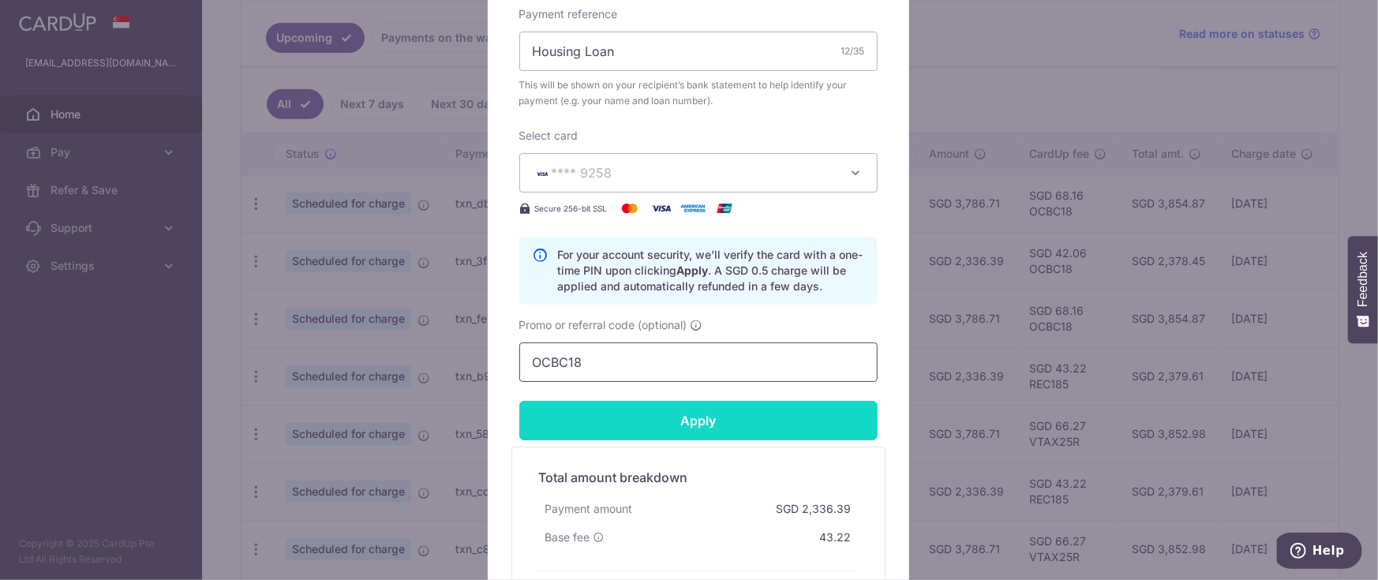
type input "OCBC18"
click at [684, 410] on input "Apply" at bounding box center [698, 420] width 358 height 39
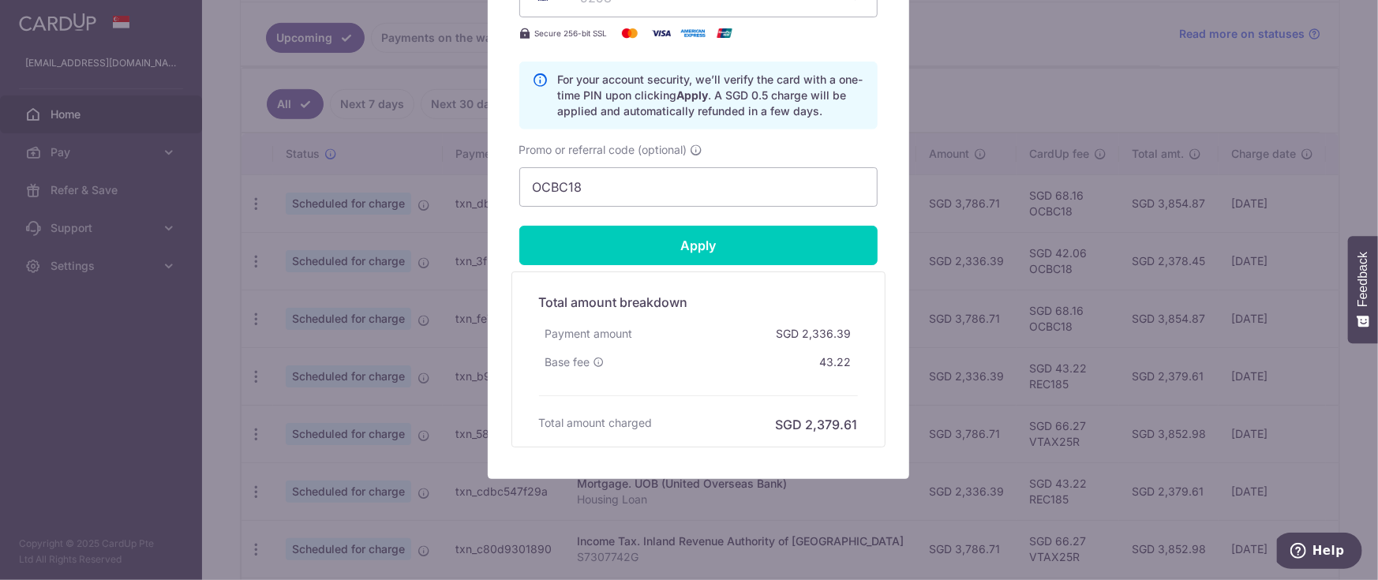
scroll to position [778, 0]
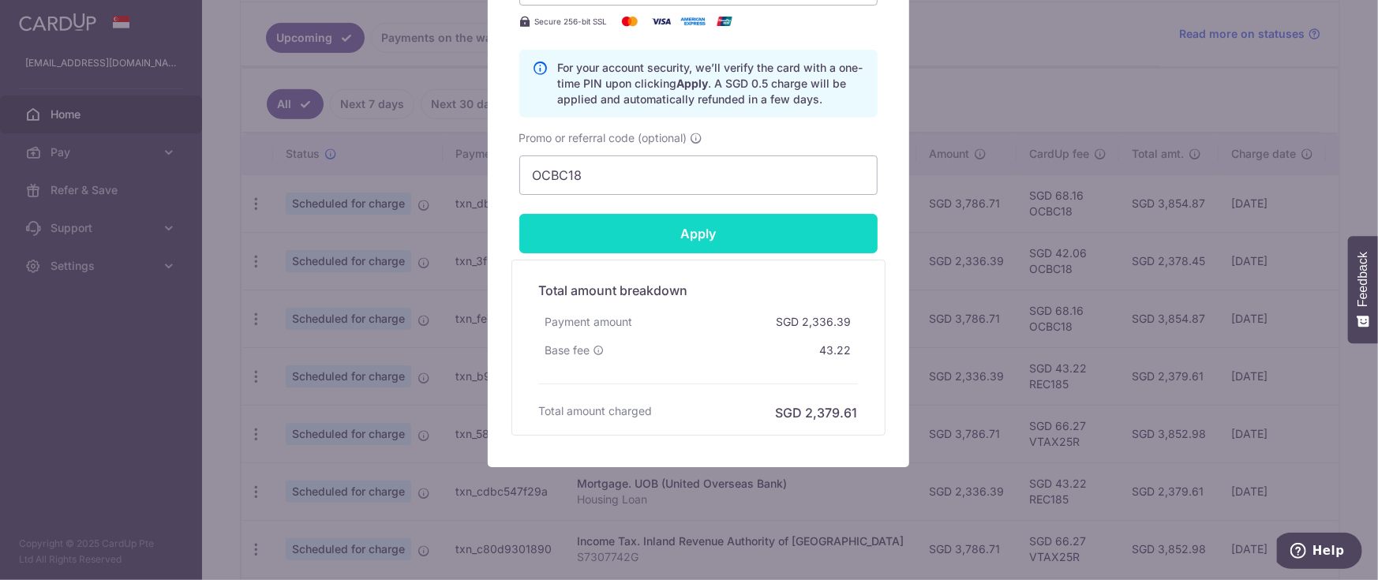
click at [697, 236] on input "Apply" at bounding box center [698, 233] width 358 height 39
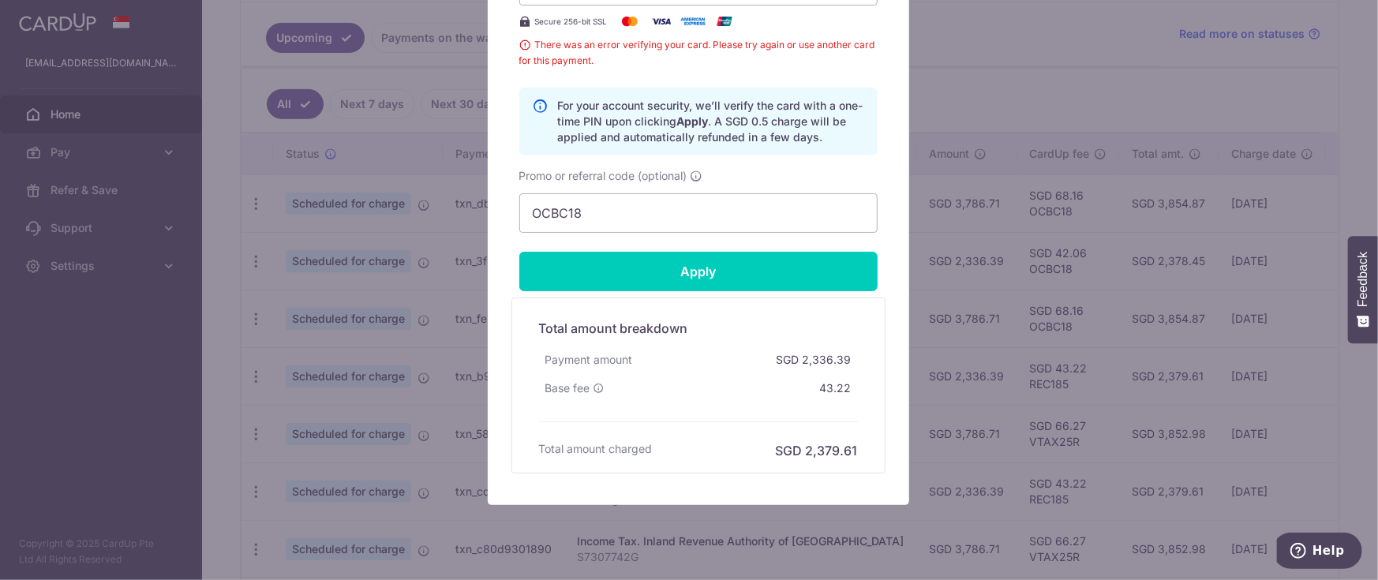
type input "Successfully Applied"
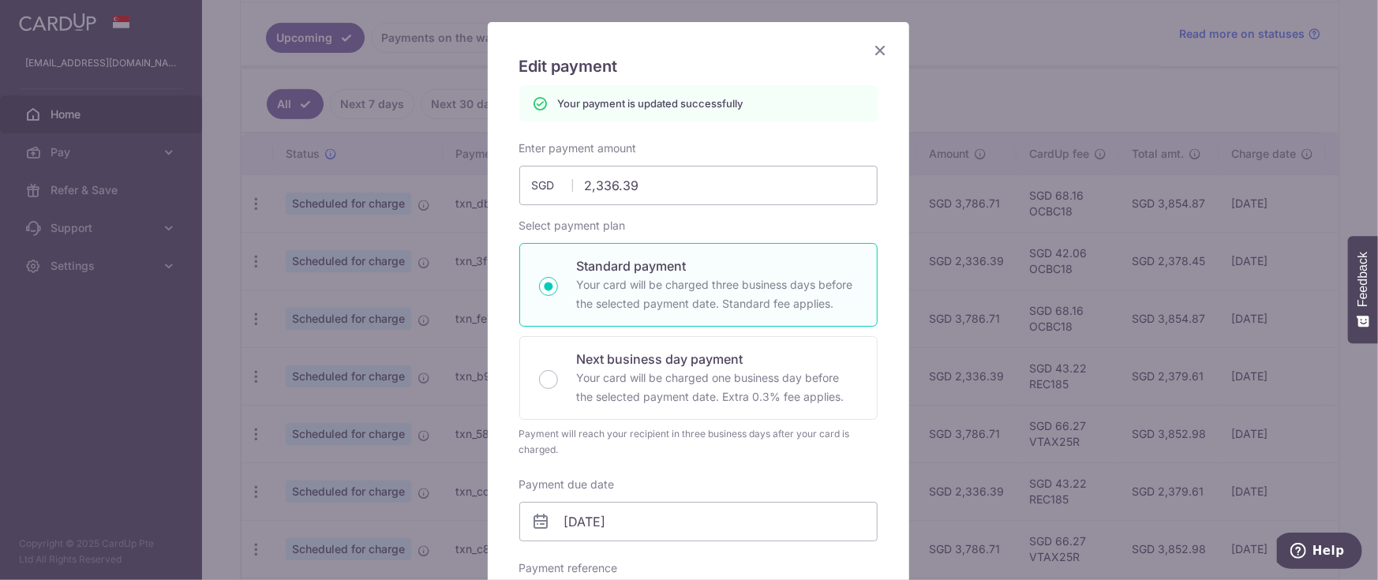
scroll to position [0, 0]
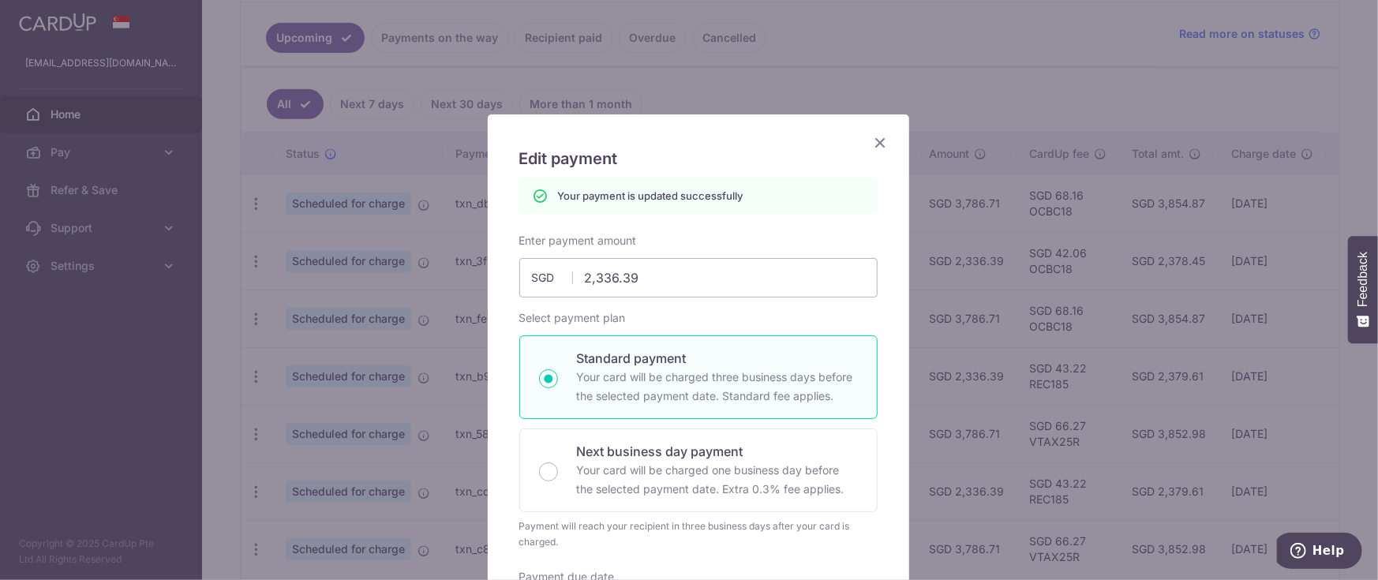
click at [871, 146] on icon "Close" at bounding box center [880, 143] width 19 height 20
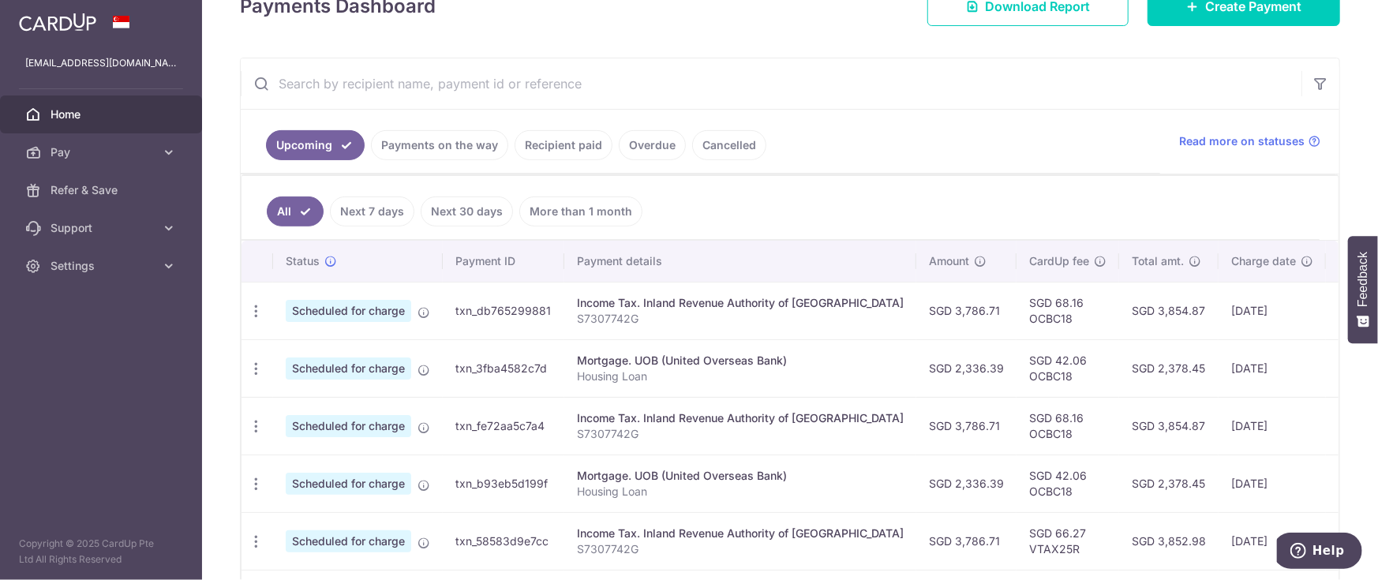
scroll to position [473, 0]
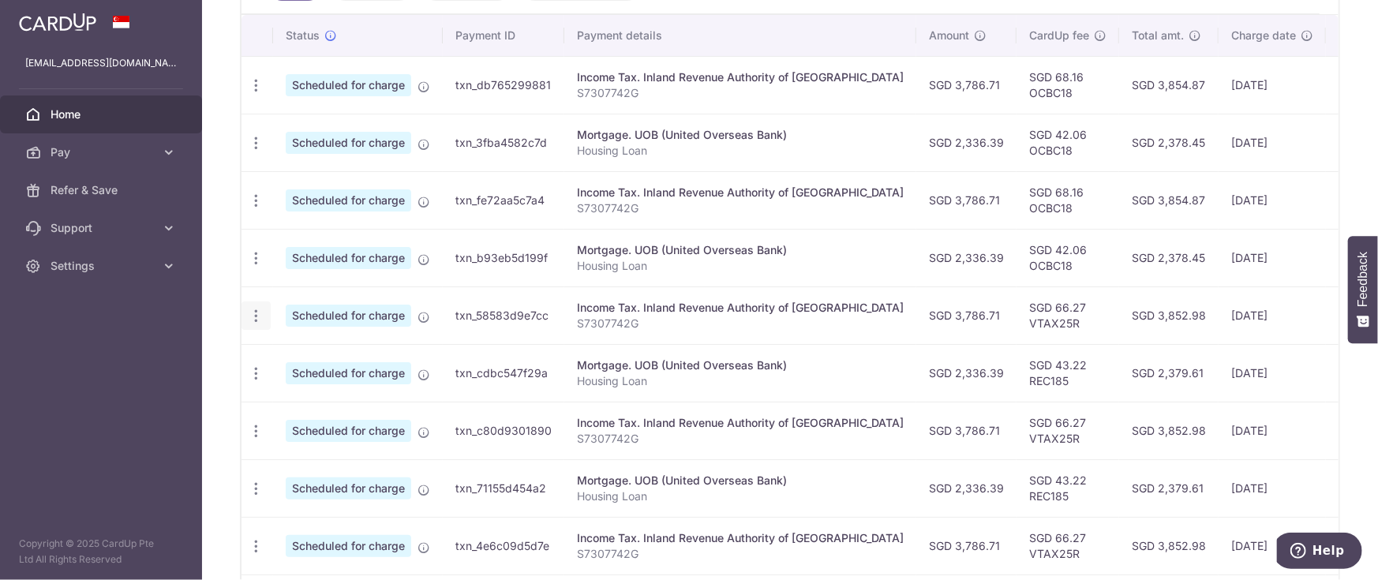
click at [256, 321] on div "Update payment Cancel payment" at bounding box center [255, 315] width 29 height 29
click at [256, 308] on icon "button" at bounding box center [256, 316] width 17 height 17
click at [352, 354] on span "Update payment" at bounding box center [339, 359] width 107 height 19
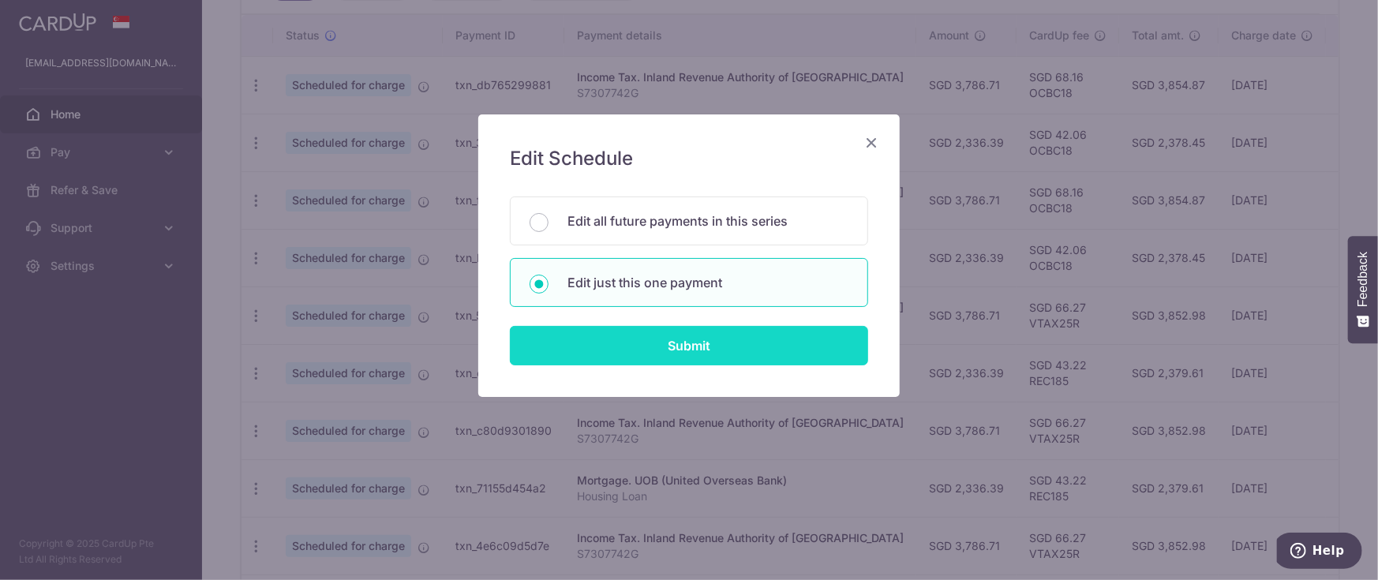
click at [716, 338] on input "Submit" at bounding box center [689, 345] width 358 height 39
radio input "true"
type input "3,786.71"
type input "12/12/2025"
type input "S7307742G"
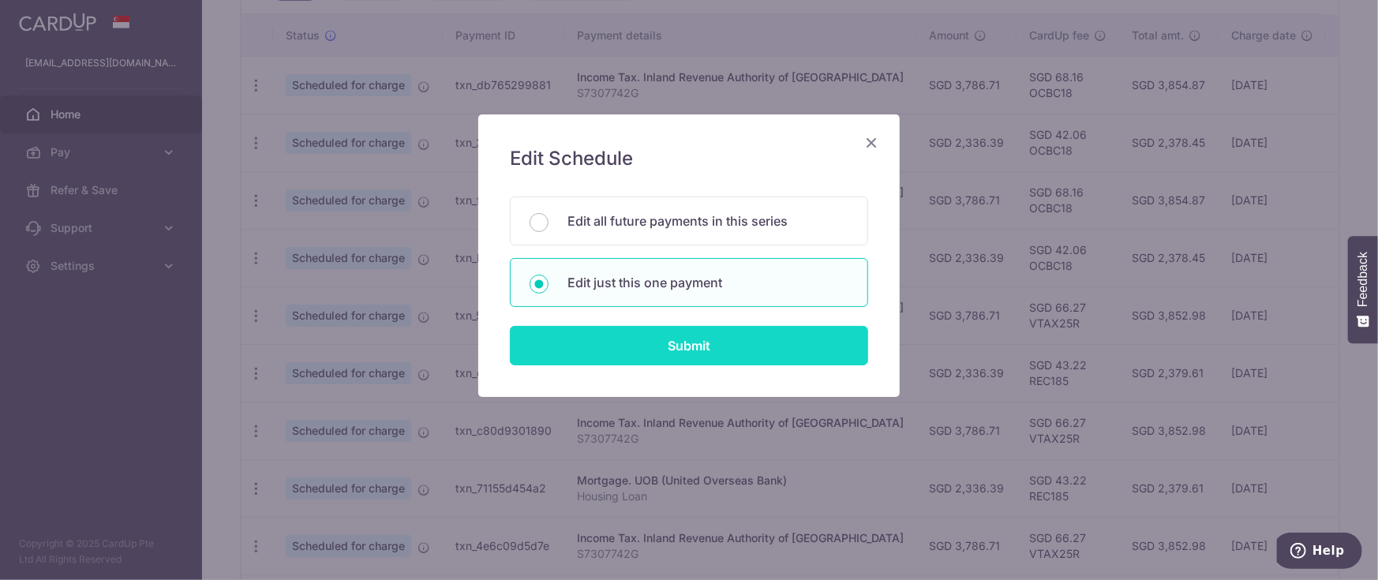
type input "VTAX25R"
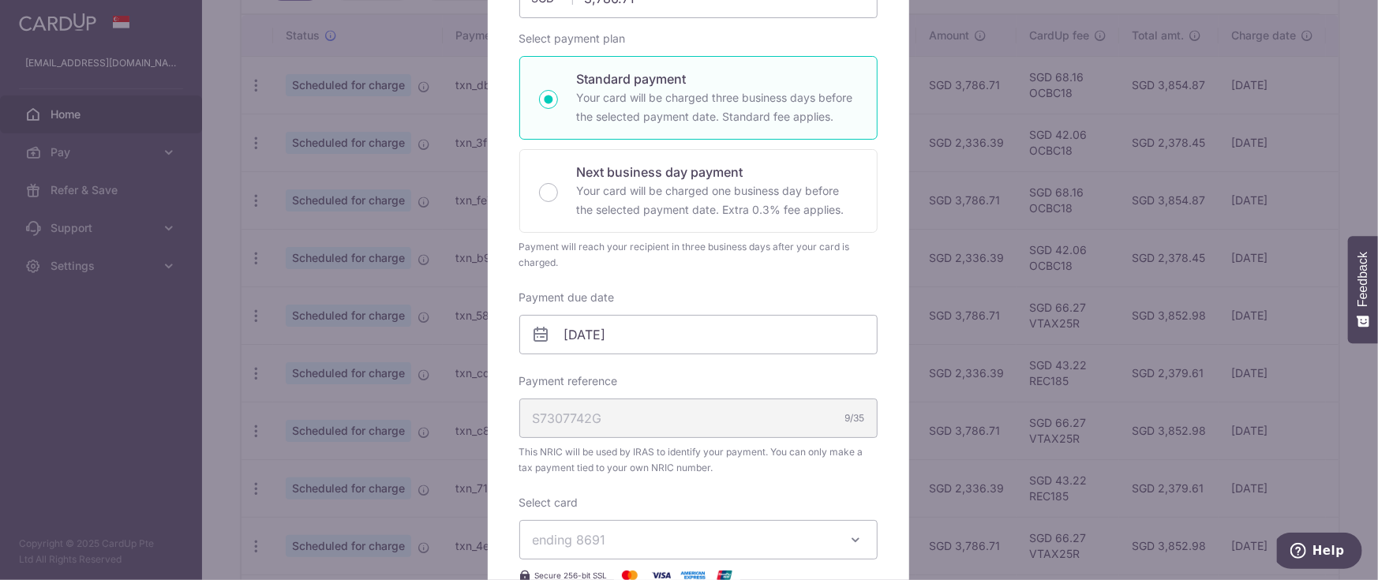
scroll to position [0, 0]
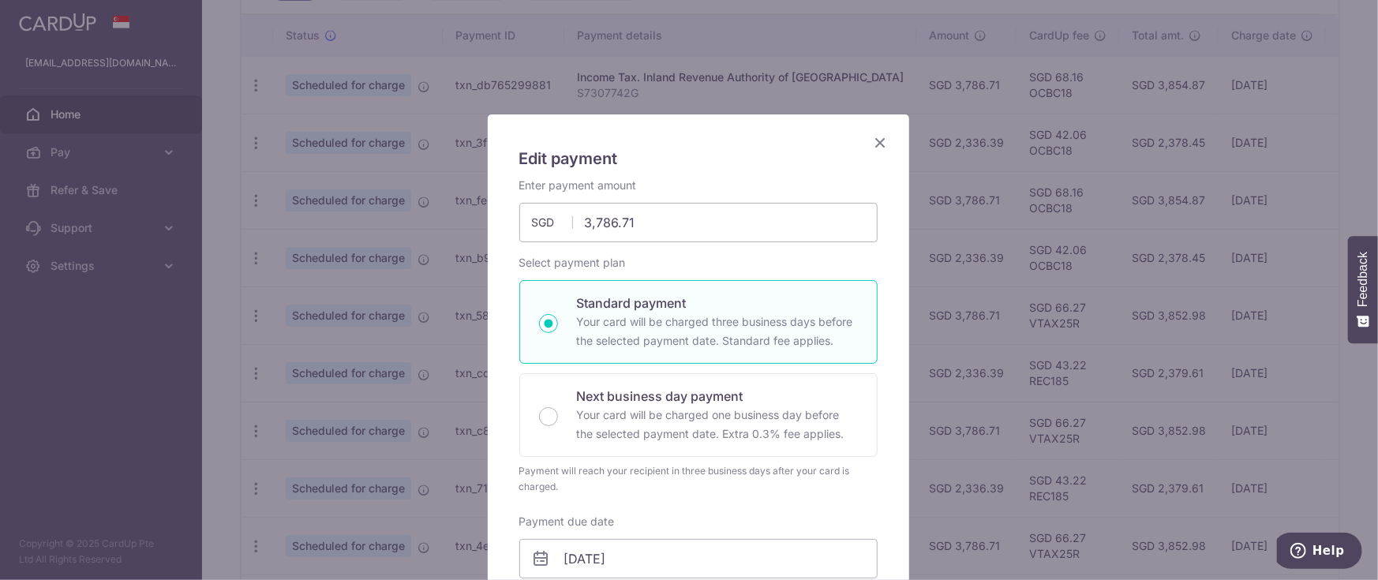
click at [873, 134] on icon "Close" at bounding box center [880, 143] width 19 height 20
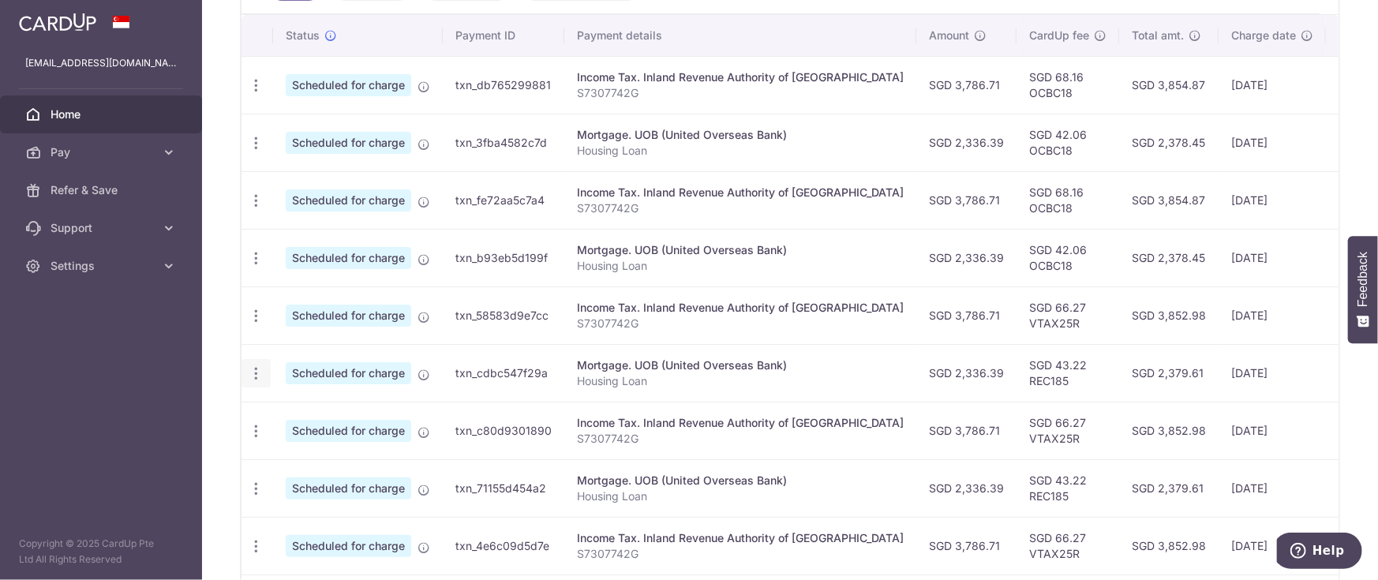
click at [252, 370] on icon "button" at bounding box center [256, 373] width 17 height 17
click at [331, 422] on span "Update payment" at bounding box center [339, 416] width 107 height 19
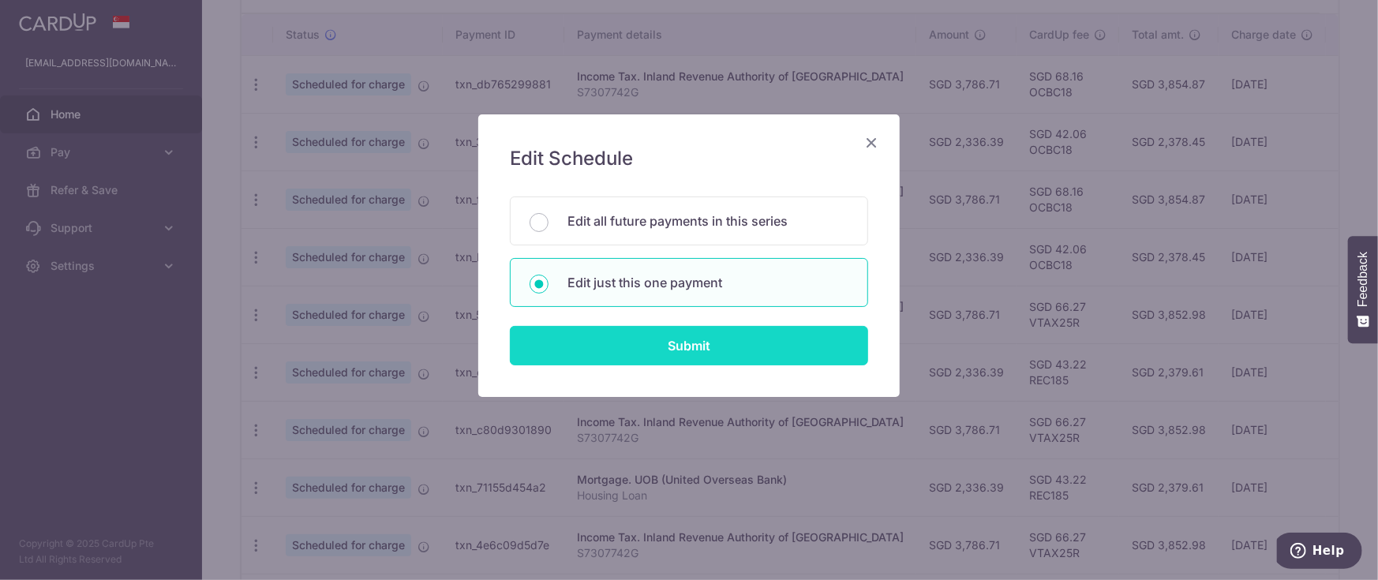
click at [637, 350] on input "Submit" at bounding box center [689, 345] width 358 height 39
type input "2,336.39"
radio input "true"
type input "03/01/2026"
type input "Housing Loan"
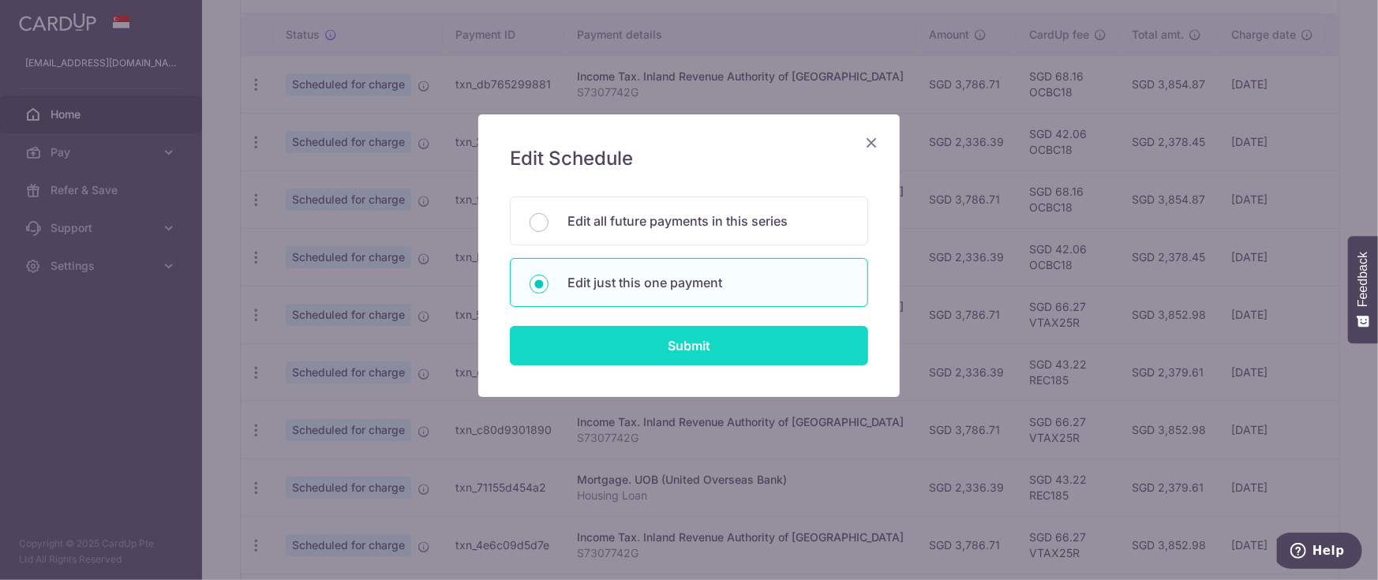
type input "REC185"
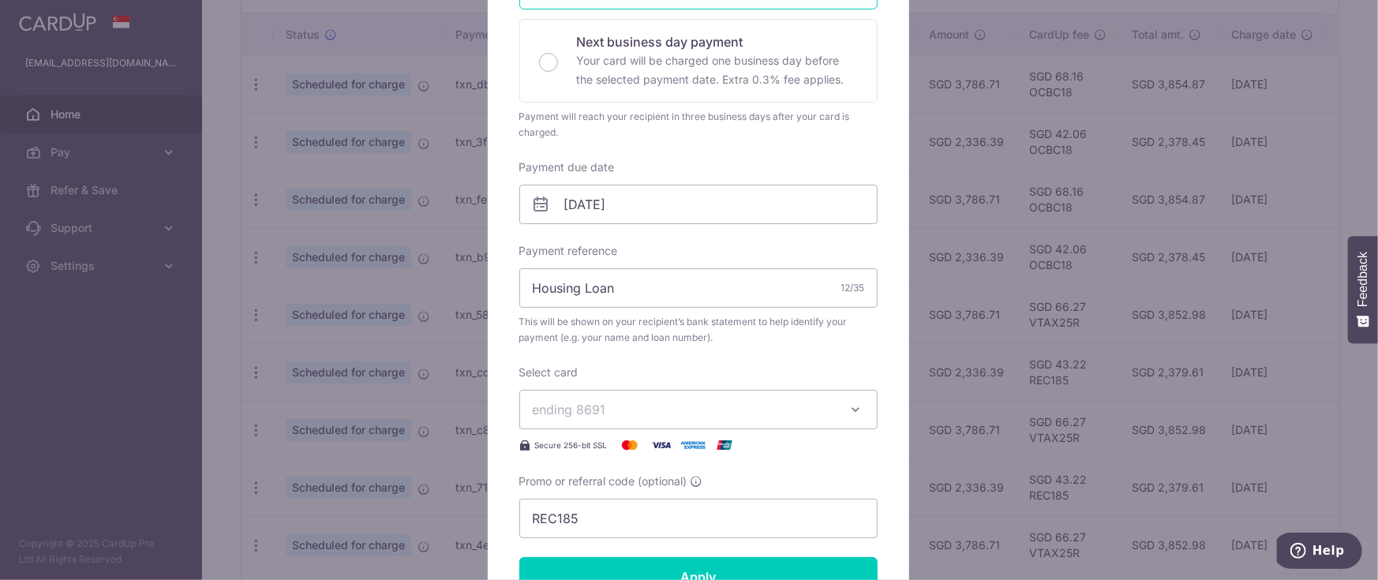
scroll to position [0, 0]
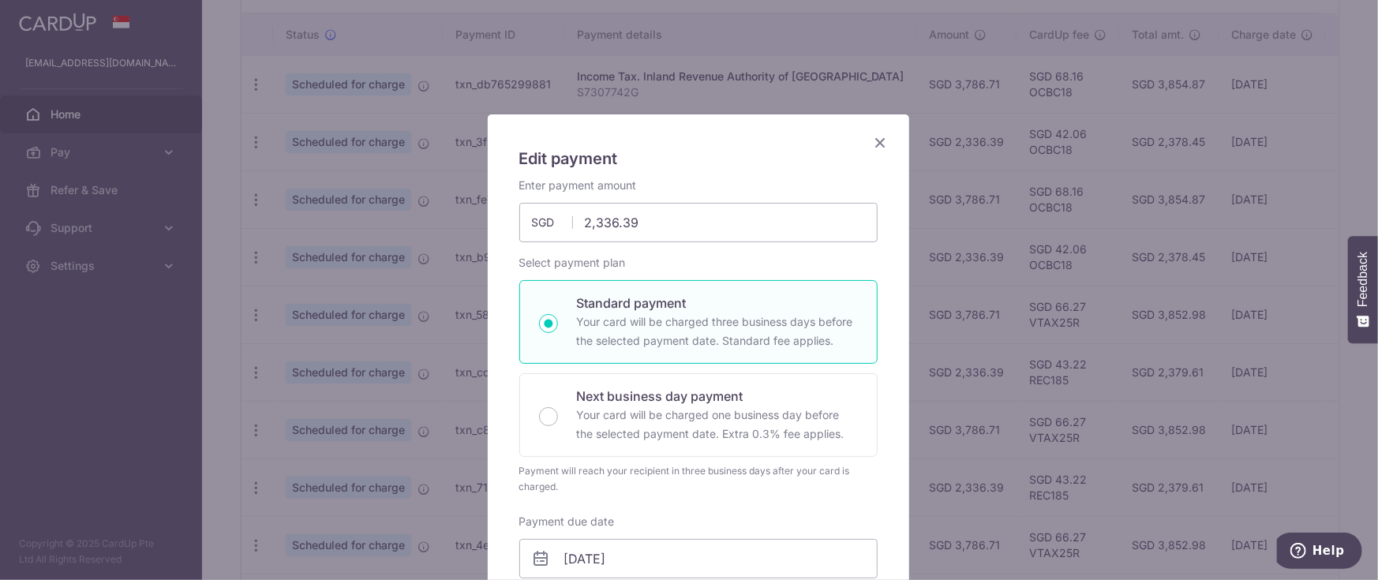
click at [873, 146] on icon "Close" at bounding box center [880, 143] width 19 height 20
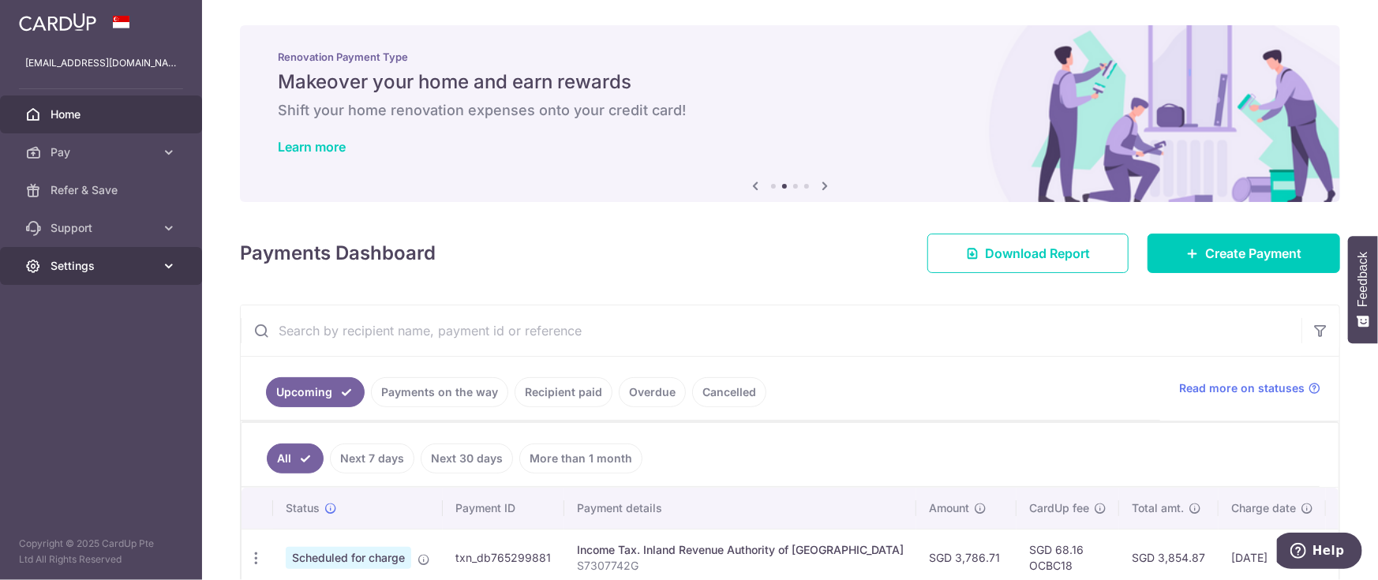
click at [153, 252] on link "Settings" at bounding box center [101, 266] width 202 height 38
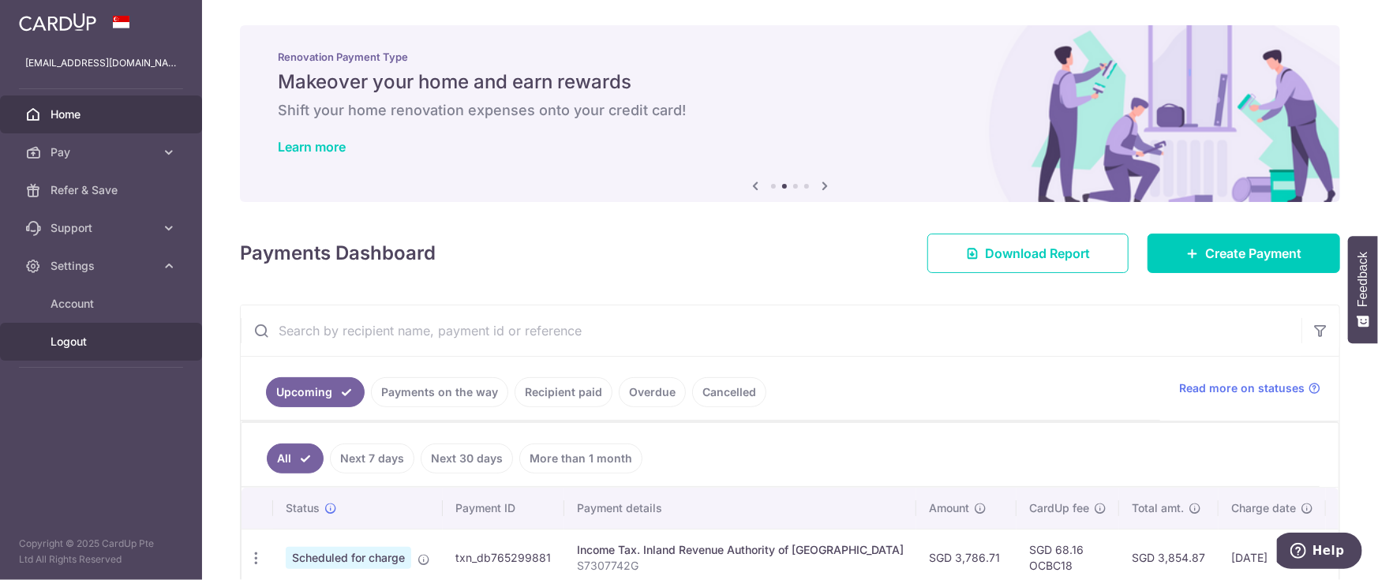
click at [90, 338] on span "Logout" at bounding box center [102, 342] width 104 height 16
